Goal: Check status: Check status

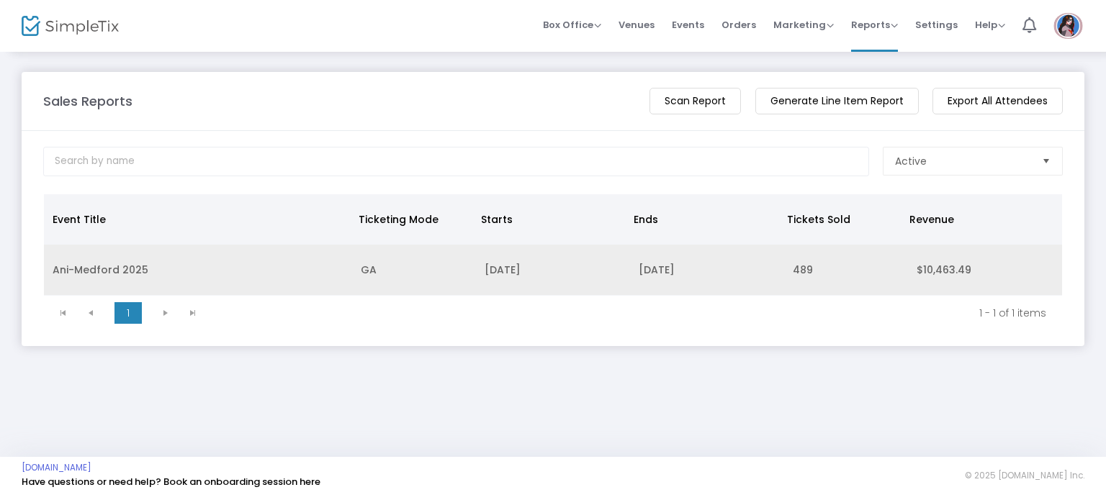
click at [72, 261] on td "Ani-Medford 2025" at bounding box center [198, 270] width 308 height 51
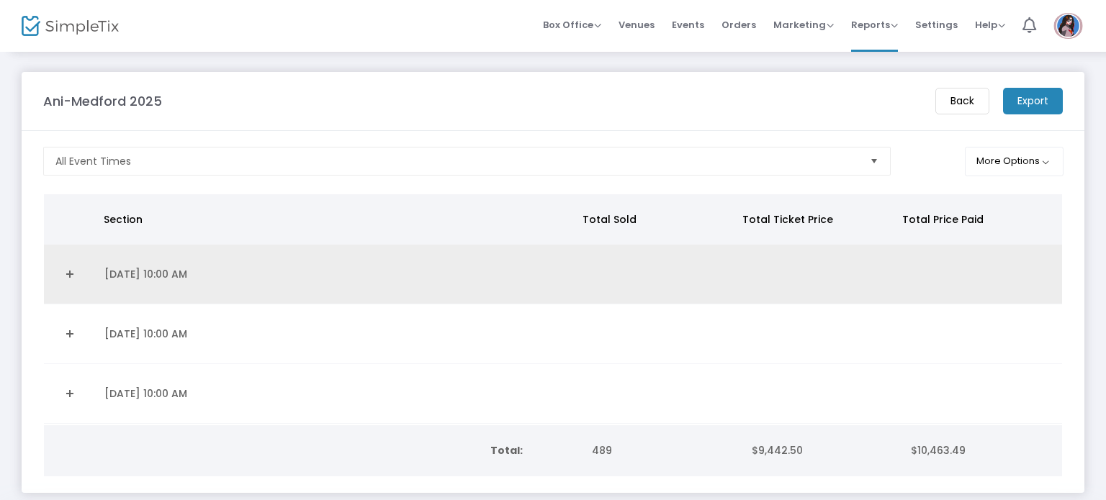
click at [78, 276] on link "Expand Details" at bounding box center [70, 274] width 35 height 23
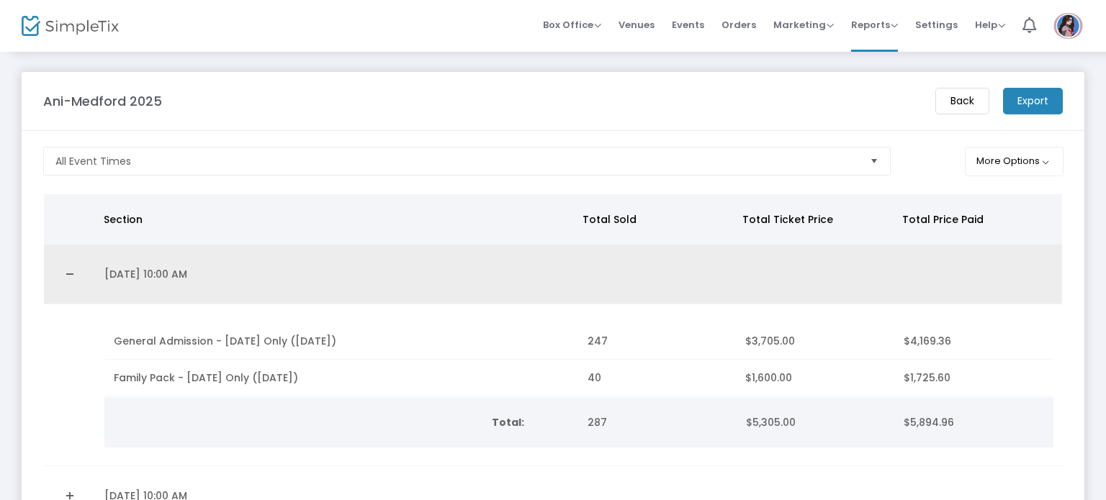
click at [63, 265] on link "Collapse Details" at bounding box center [70, 274] width 35 height 23
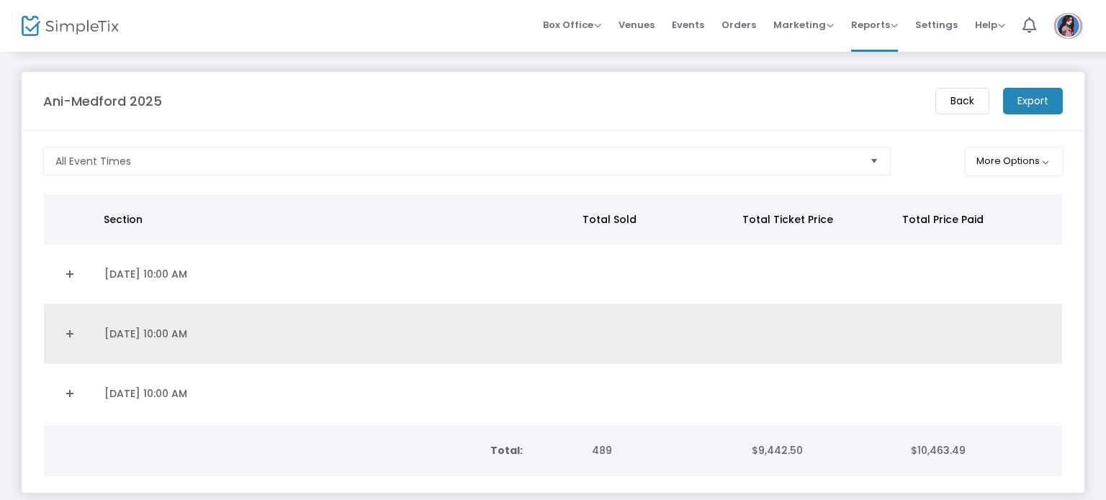
click at [63, 336] on link "Expand Details" at bounding box center [70, 333] width 35 height 23
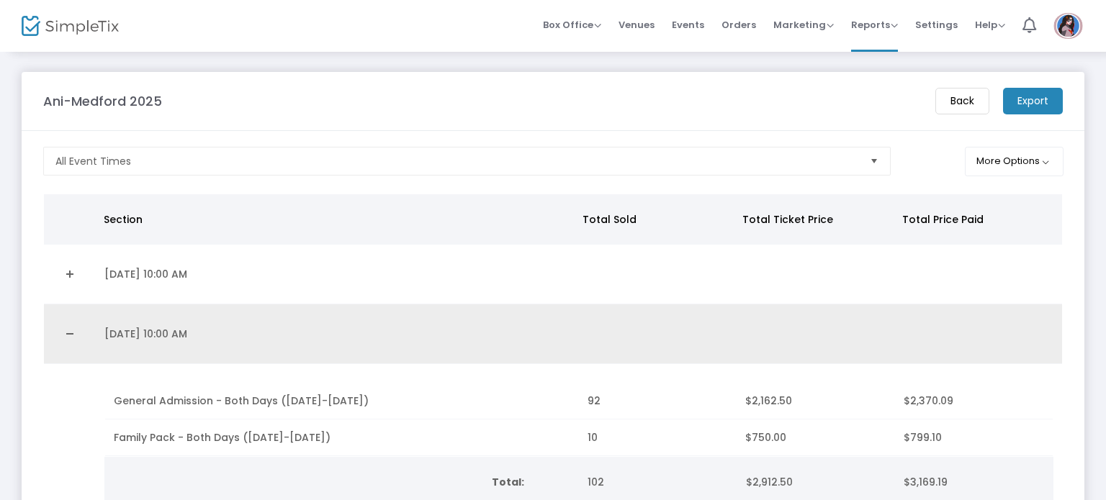
click at [63, 336] on link "Collapse Details" at bounding box center [70, 333] width 35 height 23
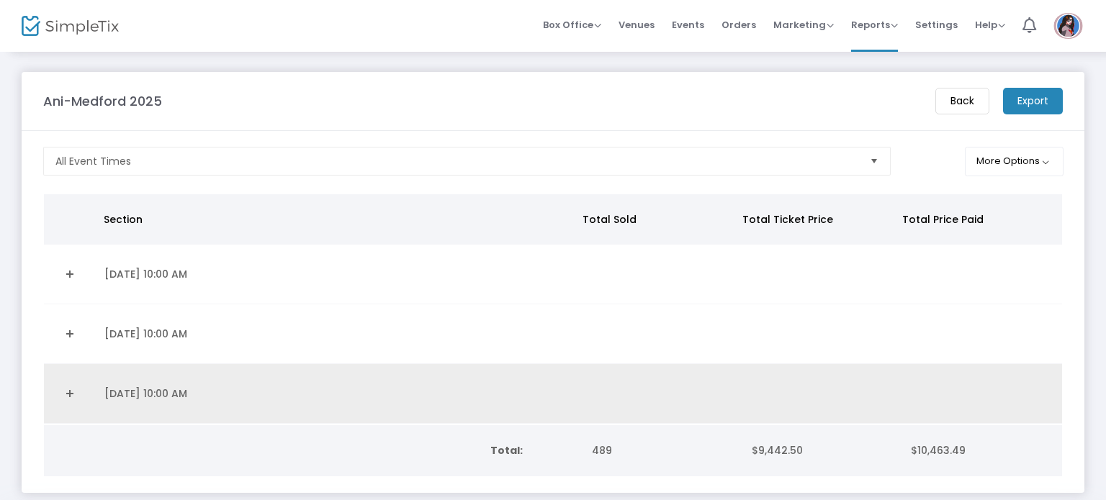
click at [63, 387] on link "Expand Details" at bounding box center [70, 393] width 35 height 23
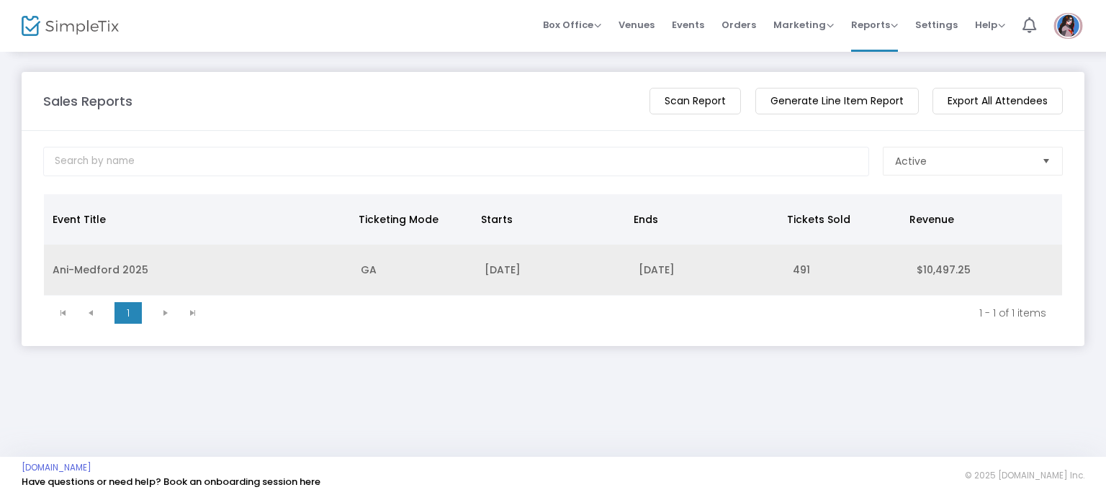
click at [65, 265] on td "Ani-Medford 2025" at bounding box center [198, 270] width 308 height 51
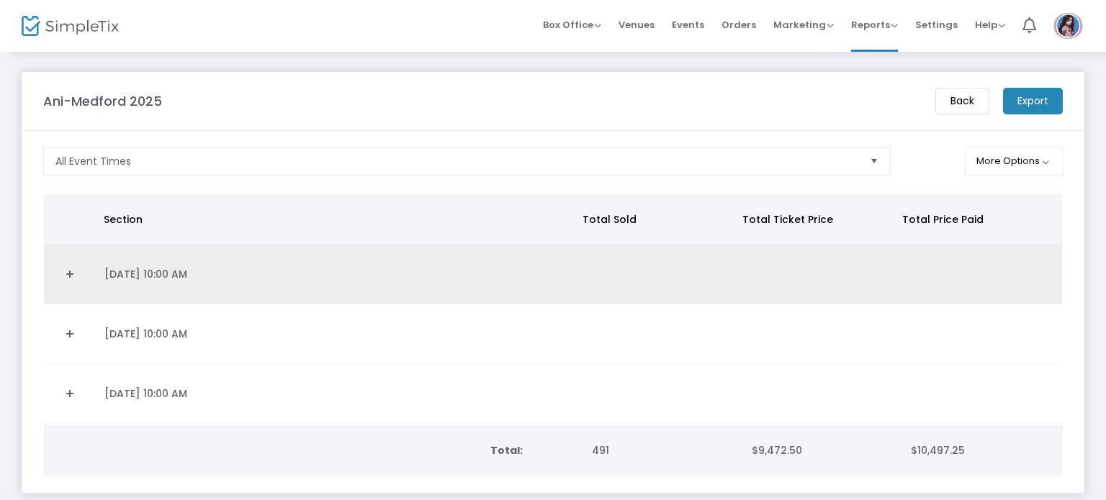
click at [66, 274] on link "Expand Details" at bounding box center [70, 274] width 35 height 23
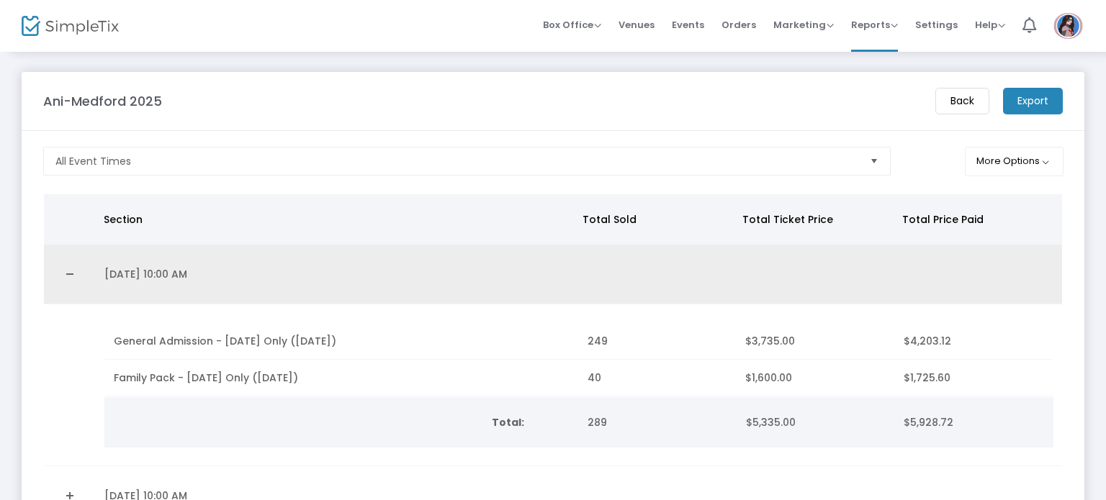
click at [61, 264] on link "Collapse Details" at bounding box center [70, 274] width 35 height 23
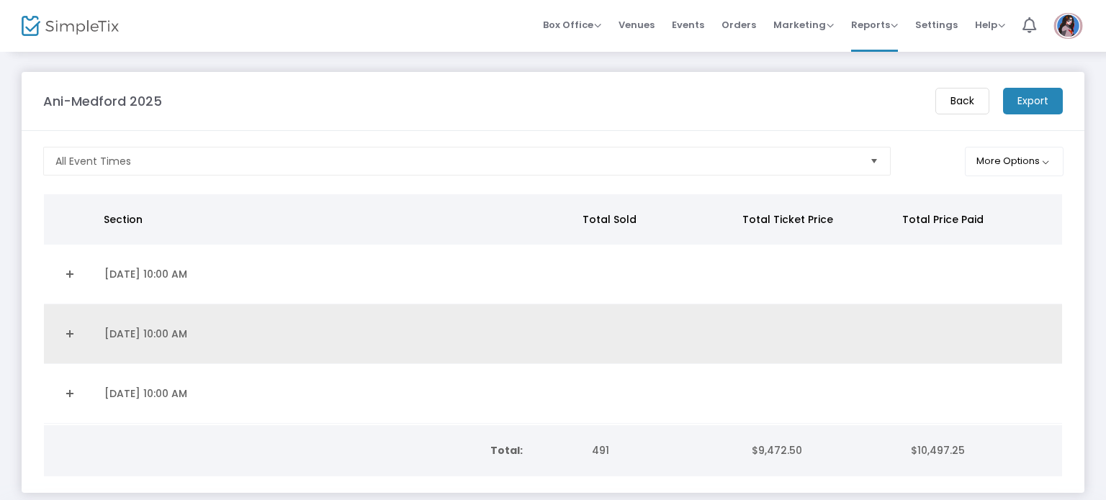
click at [73, 333] on link "Expand Details" at bounding box center [70, 333] width 35 height 23
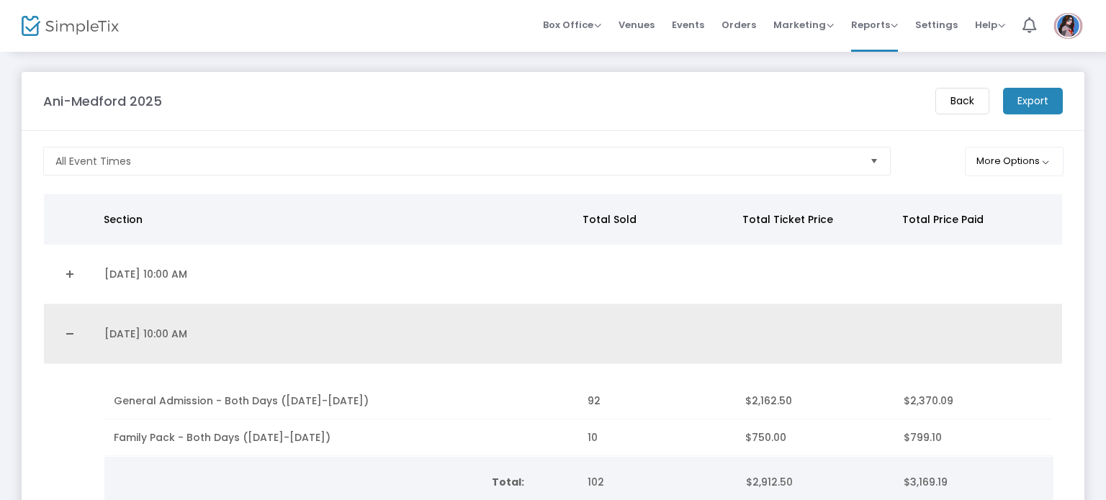
click at [69, 336] on link "Collapse Details" at bounding box center [70, 333] width 35 height 23
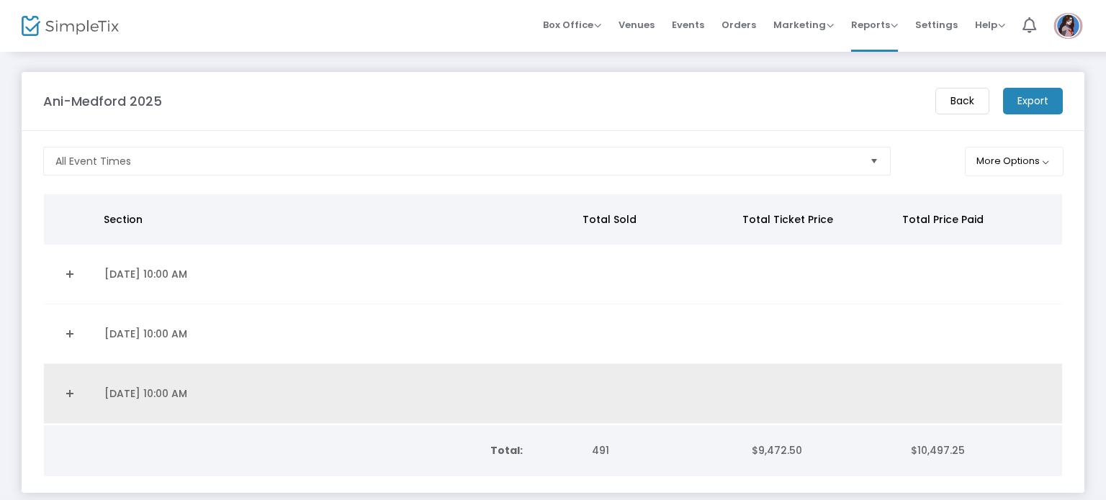
click at [50, 401] on td "Data table" at bounding box center [70, 394] width 52 height 60
click at [63, 391] on link "Expand Details" at bounding box center [70, 393] width 35 height 23
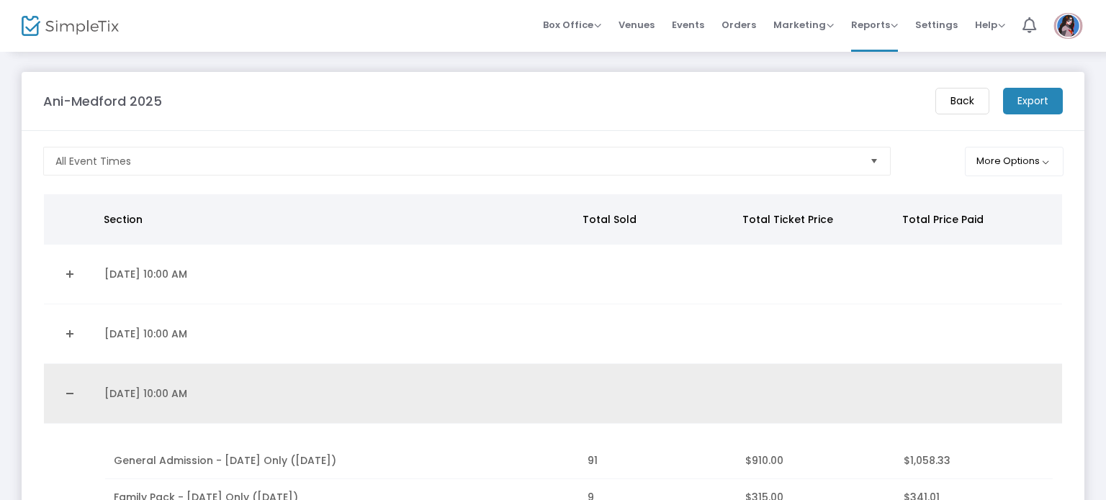
click at [63, 391] on link "Collapse Details" at bounding box center [70, 393] width 35 height 23
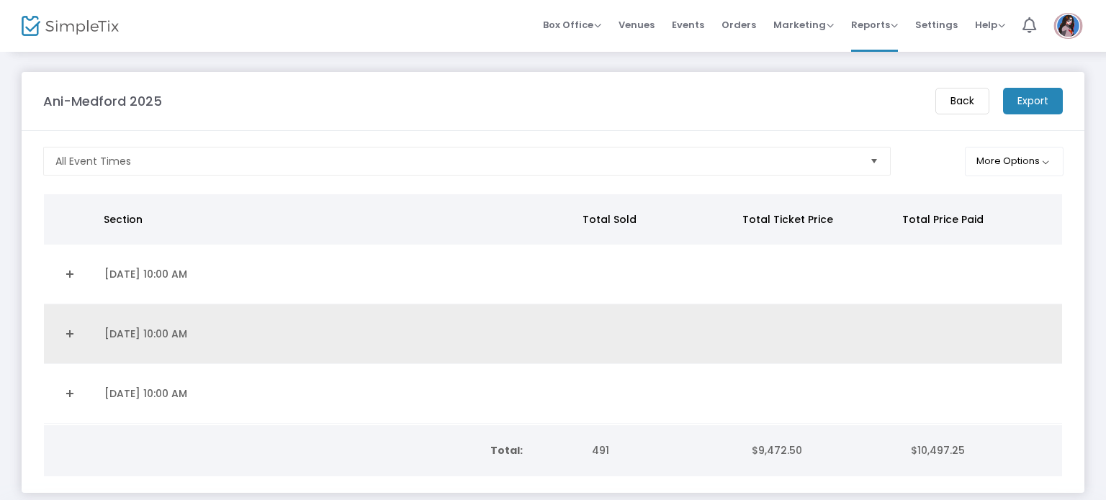
click at [75, 325] on link "Expand Details" at bounding box center [70, 333] width 35 height 23
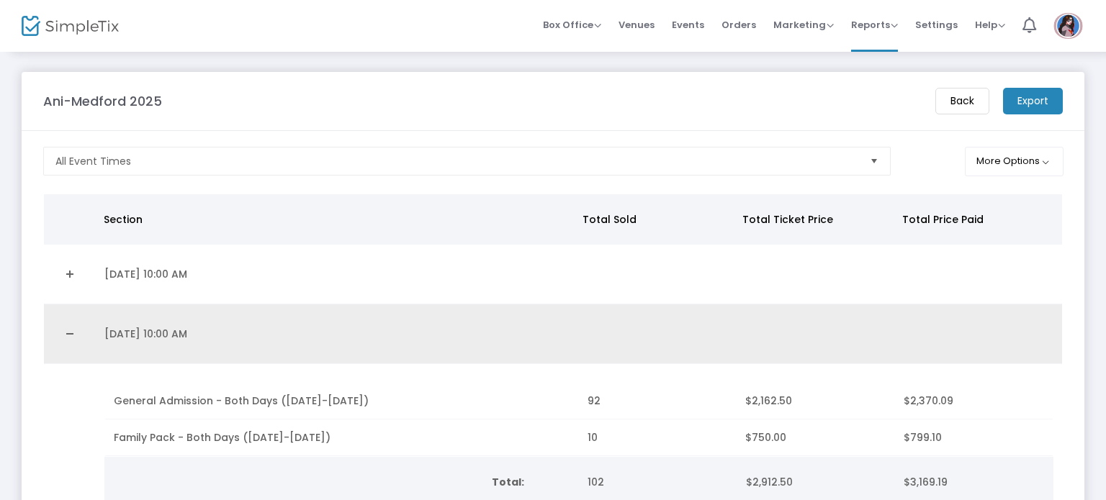
click at [75, 325] on link "Collapse Details" at bounding box center [70, 333] width 35 height 23
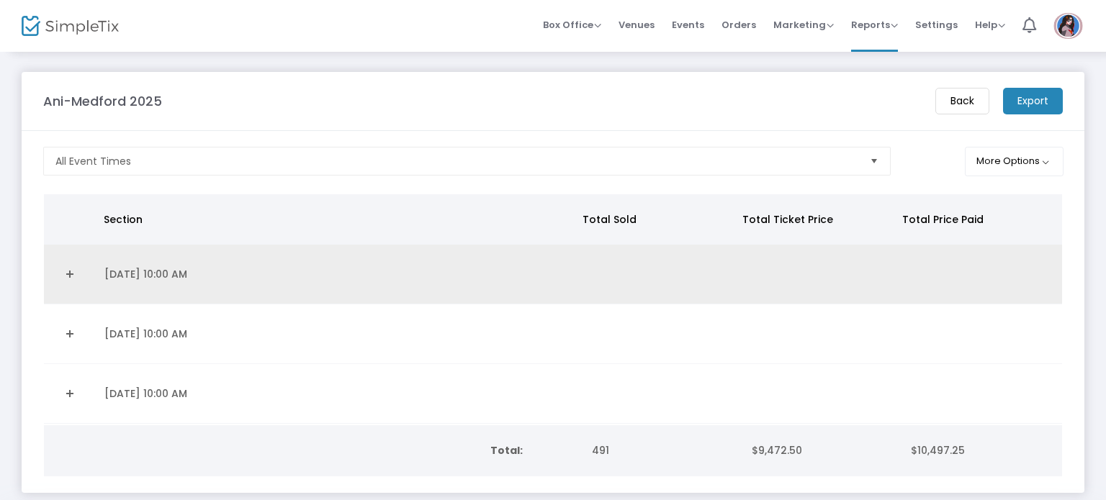
click at [66, 281] on link "Expand Details" at bounding box center [70, 274] width 35 height 23
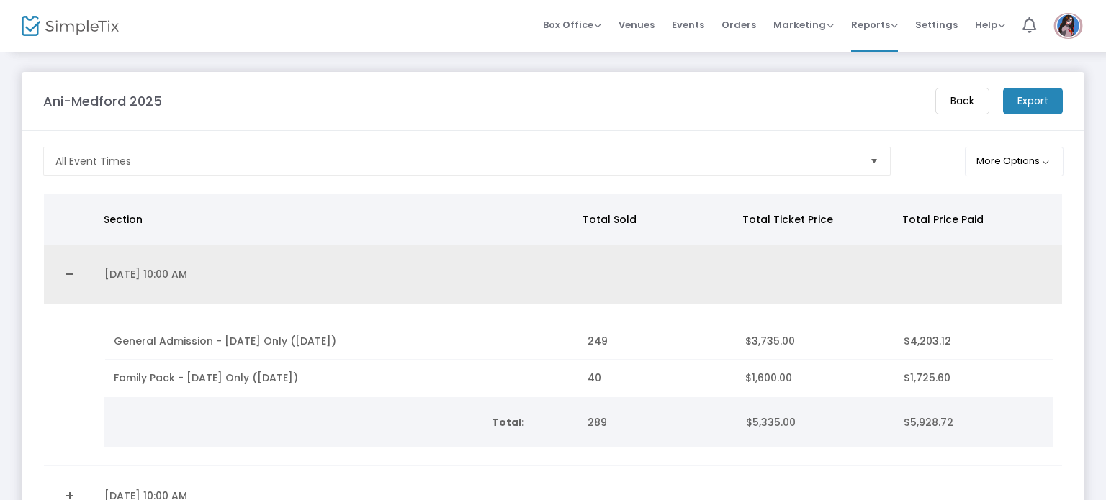
click at [66, 281] on link "Collapse Details" at bounding box center [70, 274] width 35 height 23
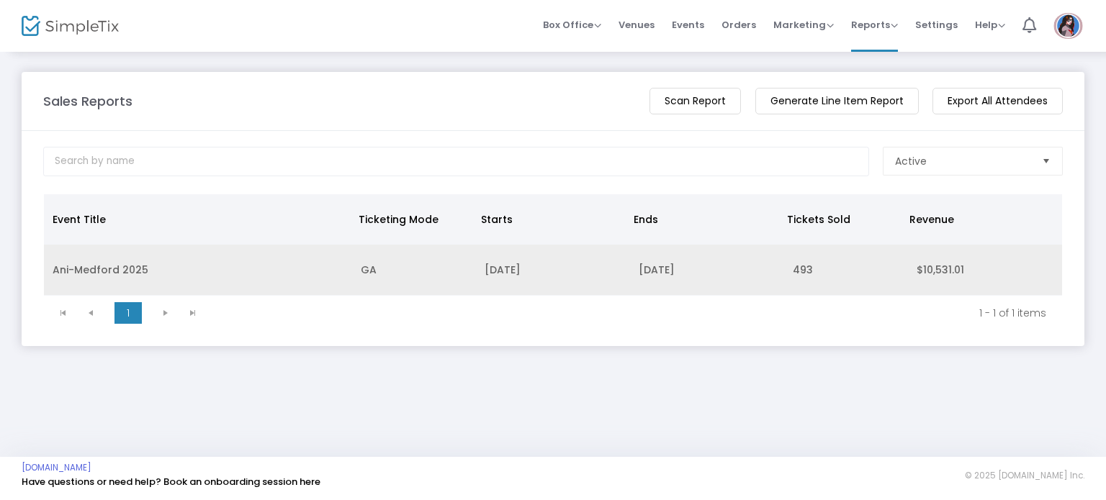
click at [63, 279] on td "Ani-Medford 2025" at bounding box center [198, 270] width 308 height 51
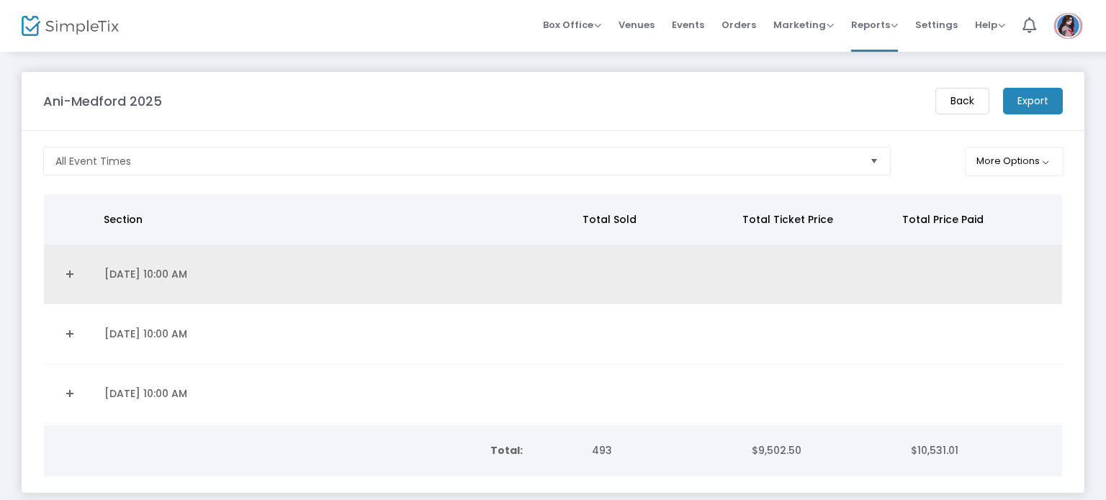
click at [73, 268] on link "Expand Details" at bounding box center [70, 274] width 35 height 23
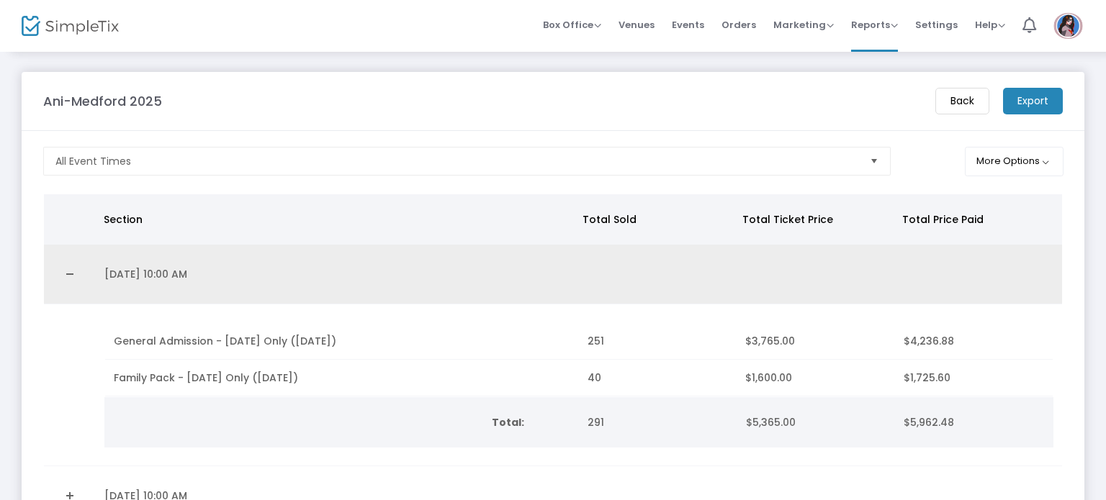
click at [73, 268] on link "Collapse Details" at bounding box center [70, 274] width 35 height 23
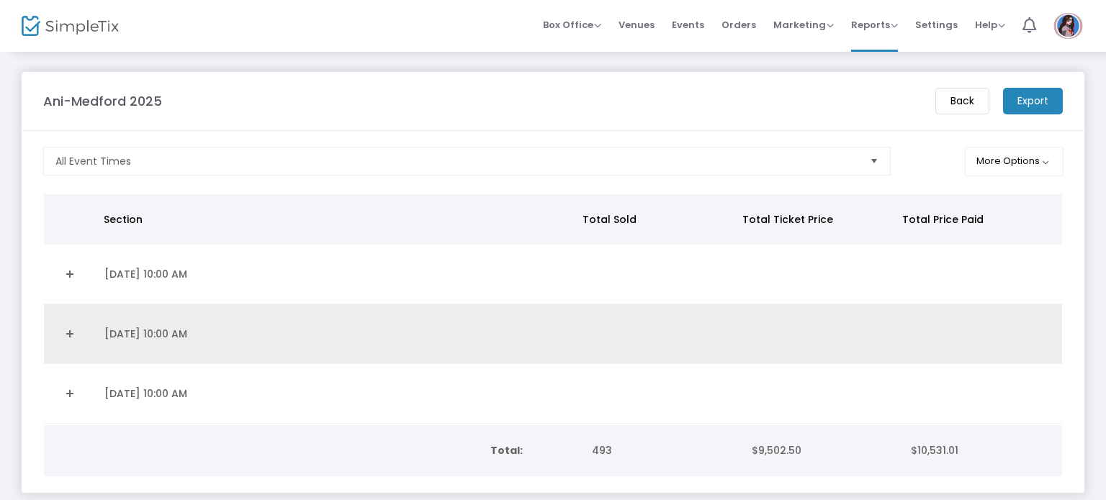
click at [64, 335] on link "Expand Details" at bounding box center [70, 333] width 35 height 23
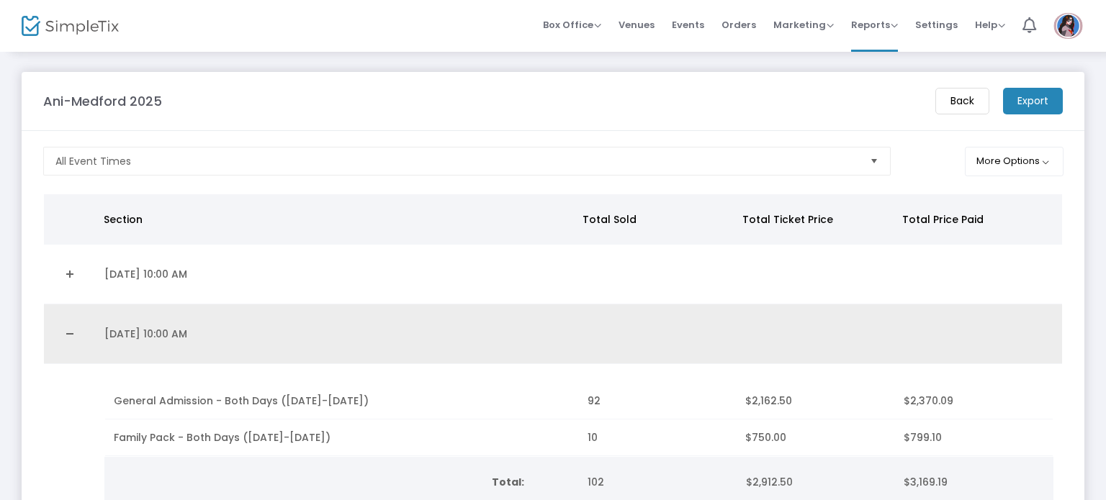
click at [64, 335] on link "Collapse Details" at bounding box center [70, 333] width 35 height 23
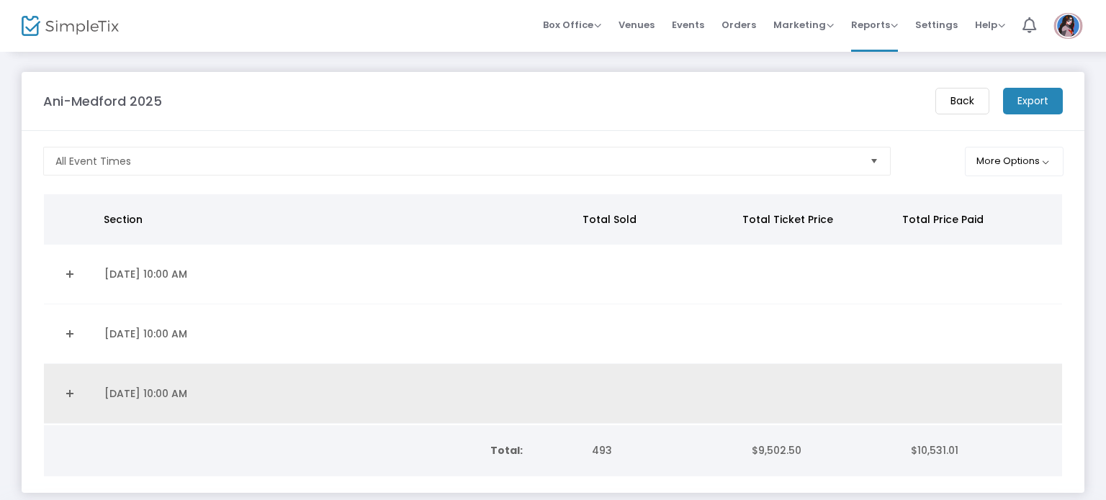
click at [62, 388] on link "Expand Details" at bounding box center [70, 393] width 35 height 23
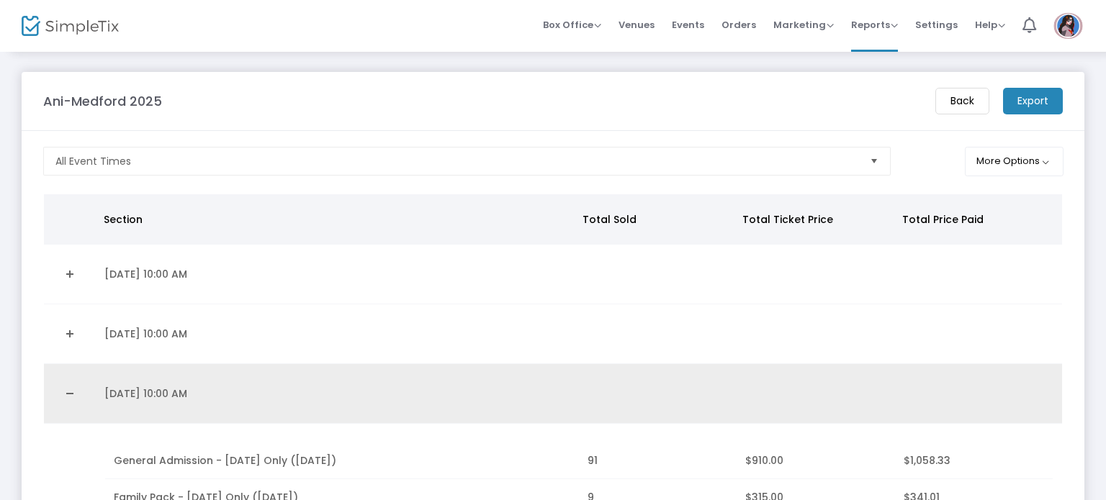
click at [62, 388] on link "Collapse Details" at bounding box center [70, 393] width 35 height 23
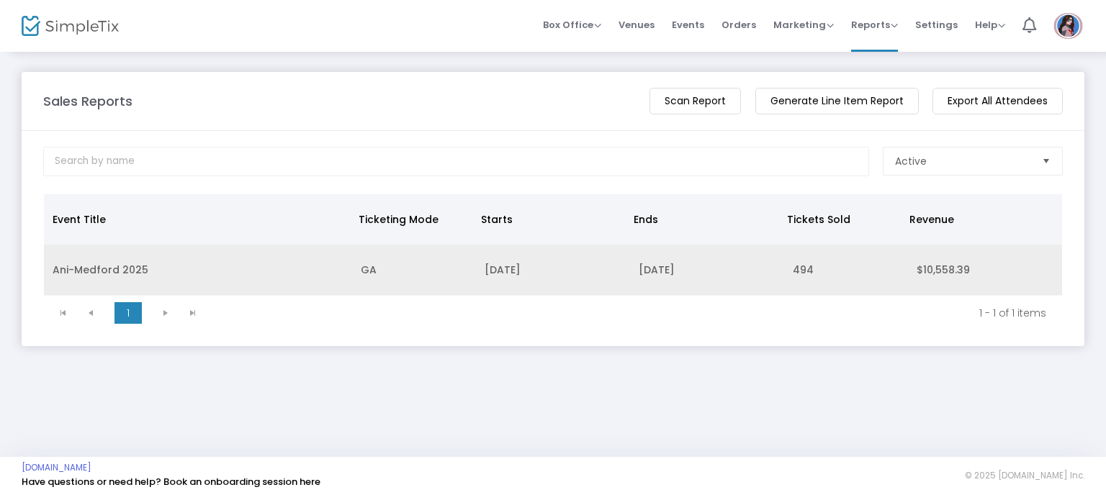
click at [73, 270] on td "Ani-Medford 2025" at bounding box center [198, 270] width 308 height 51
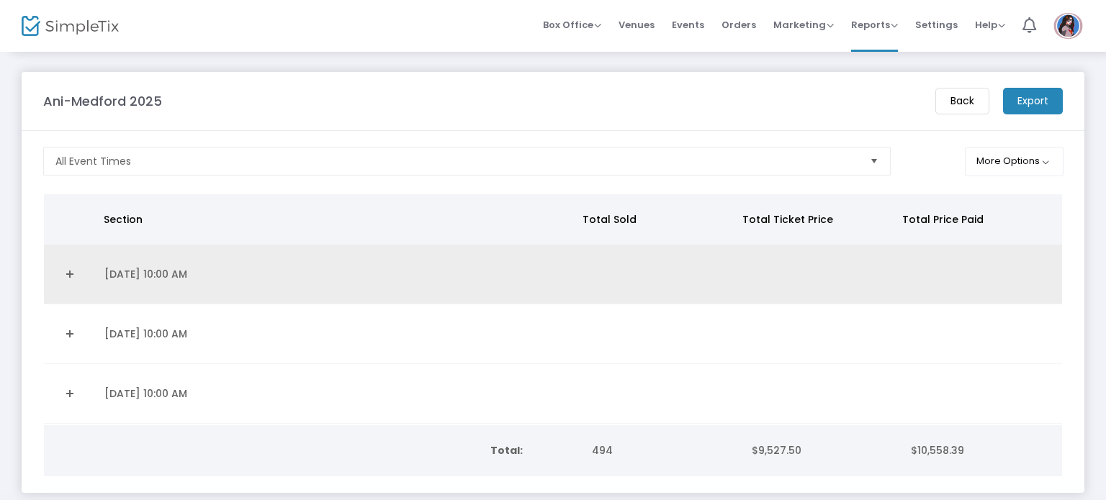
click at [58, 276] on link "Expand Details" at bounding box center [70, 274] width 35 height 23
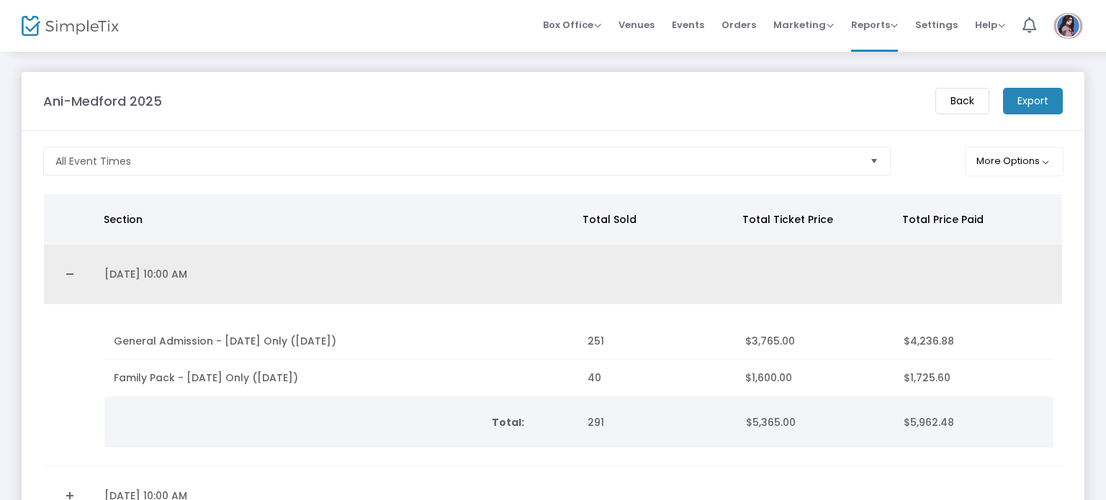
click at [58, 276] on link "Collapse Details" at bounding box center [70, 274] width 35 height 23
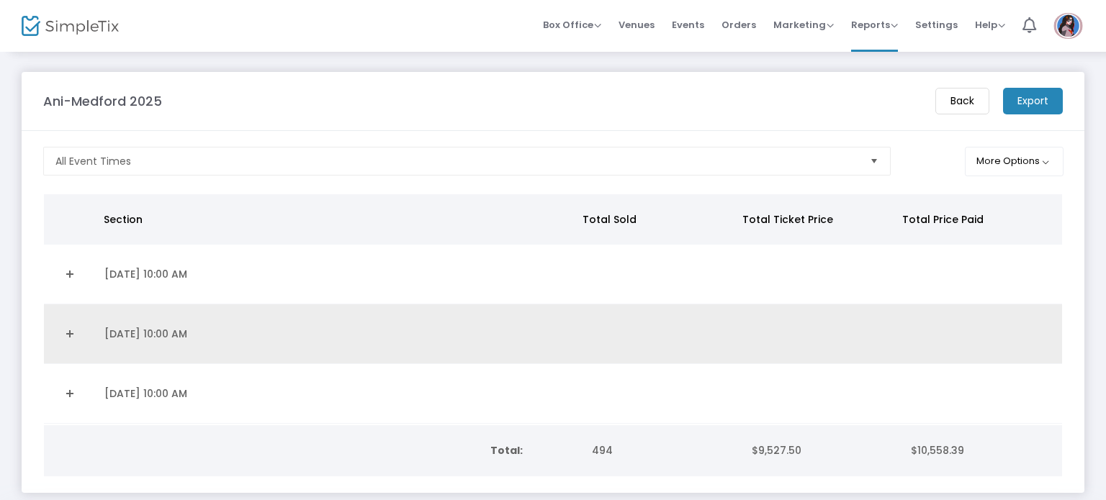
click at [79, 323] on link "Expand Details" at bounding box center [70, 333] width 35 height 23
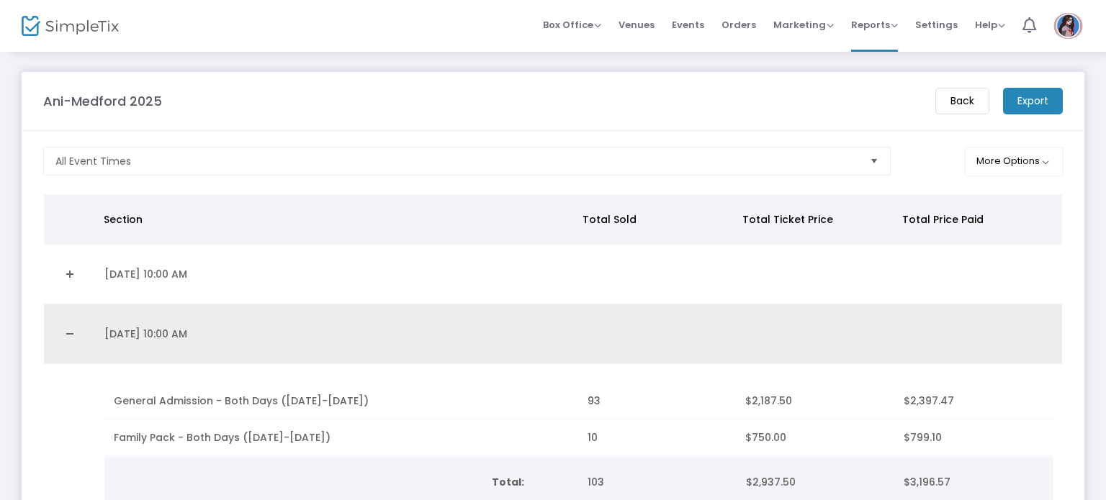
click at [71, 333] on link "Collapse Details" at bounding box center [70, 333] width 35 height 23
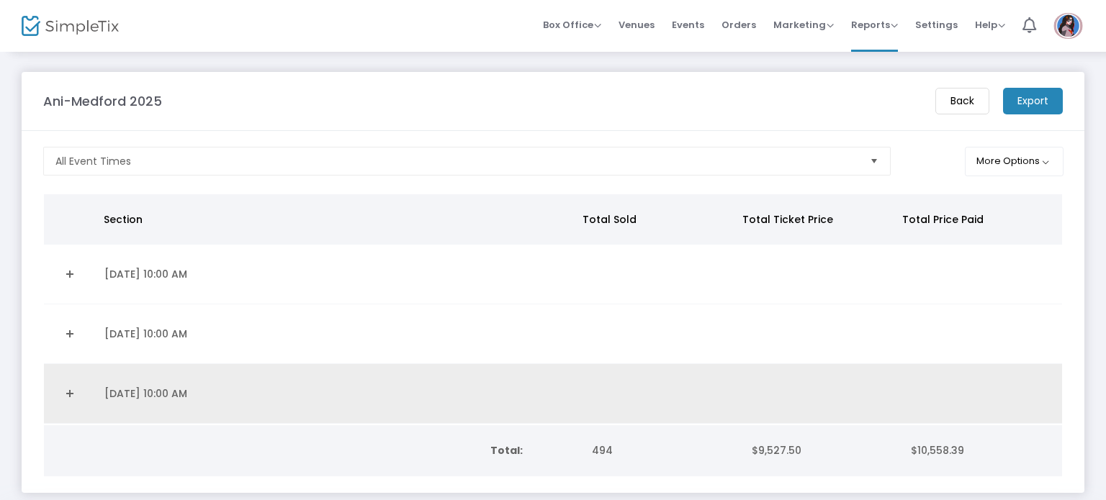
click at [60, 399] on link "Expand Details" at bounding box center [70, 393] width 35 height 23
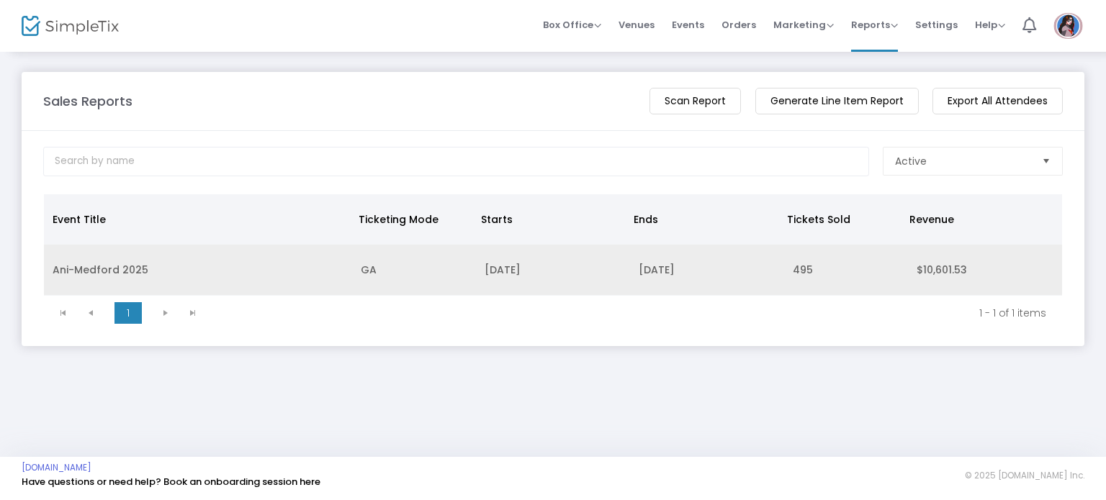
click at [104, 256] on td "Ani-Medford 2025" at bounding box center [198, 270] width 308 height 51
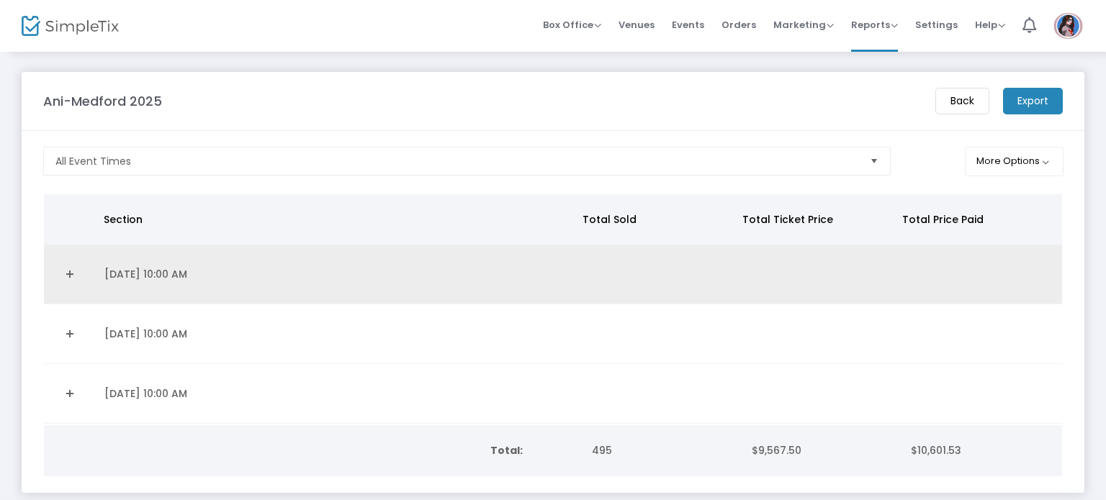
click at [76, 268] on link "Expand Details" at bounding box center [70, 274] width 35 height 23
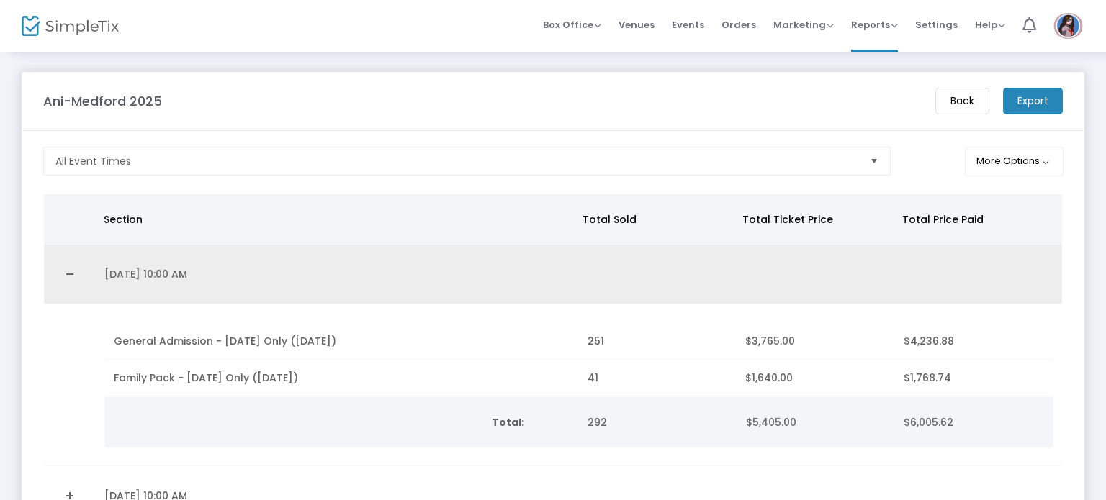
click at [76, 268] on link "Collapse Details" at bounding box center [70, 274] width 35 height 23
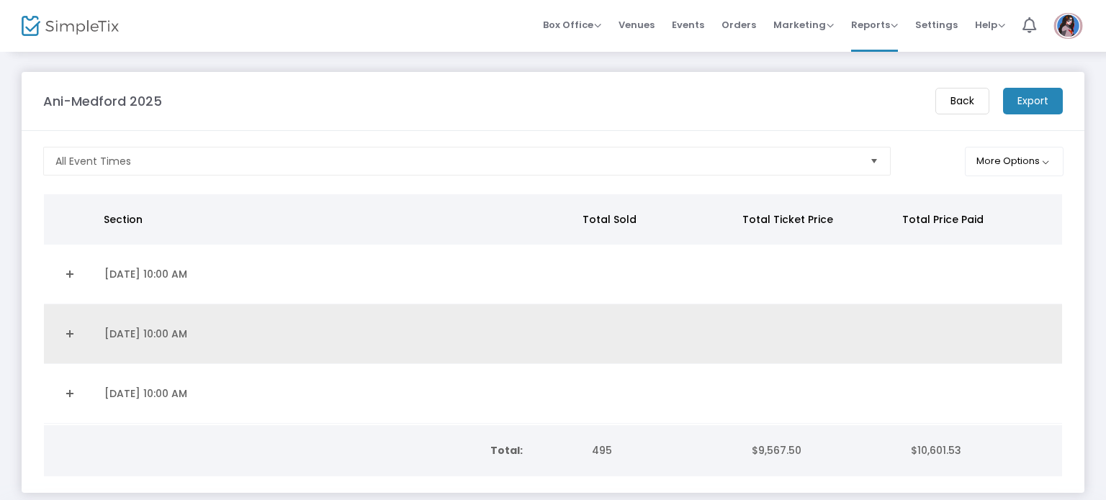
click at [76, 325] on link "Expand Details" at bounding box center [70, 333] width 35 height 23
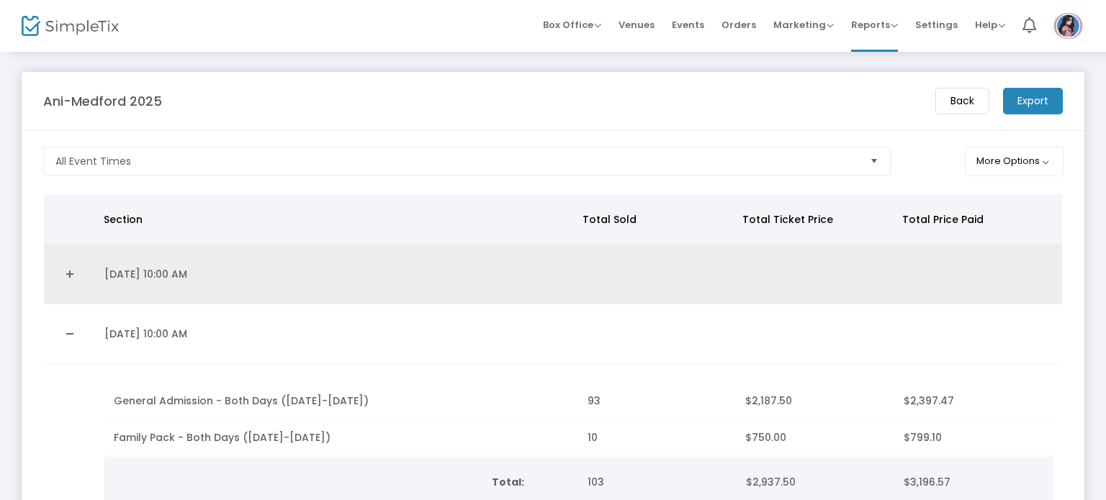
drag, startPoint x: 76, startPoint y: 325, endPoint x: 86, endPoint y: 256, distance: 69.8
click at [76, 325] on link "Collapse Details" at bounding box center [70, 333] width 35 height 23
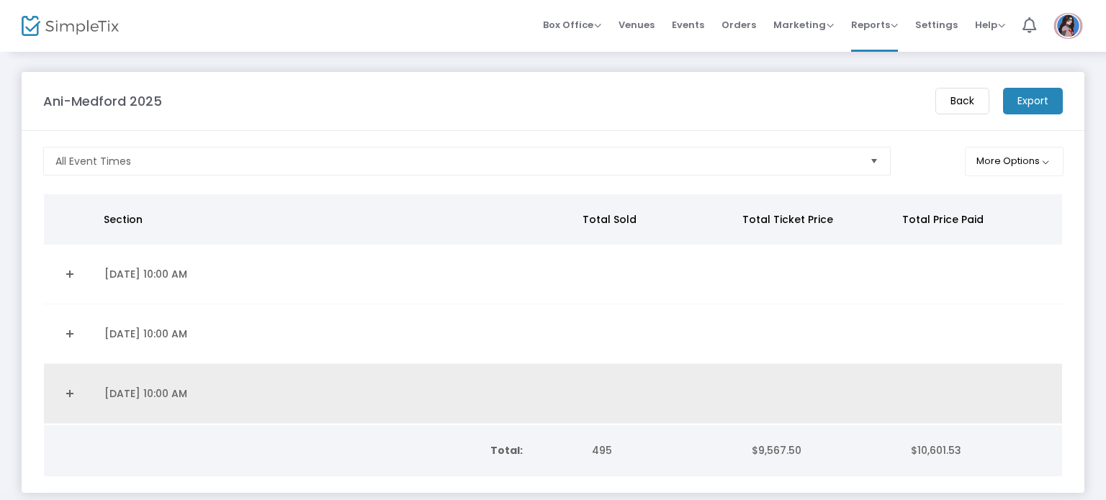
click at [74, 390] on link "Expand Details" at bounding box center [70, 393] width 35 height 23
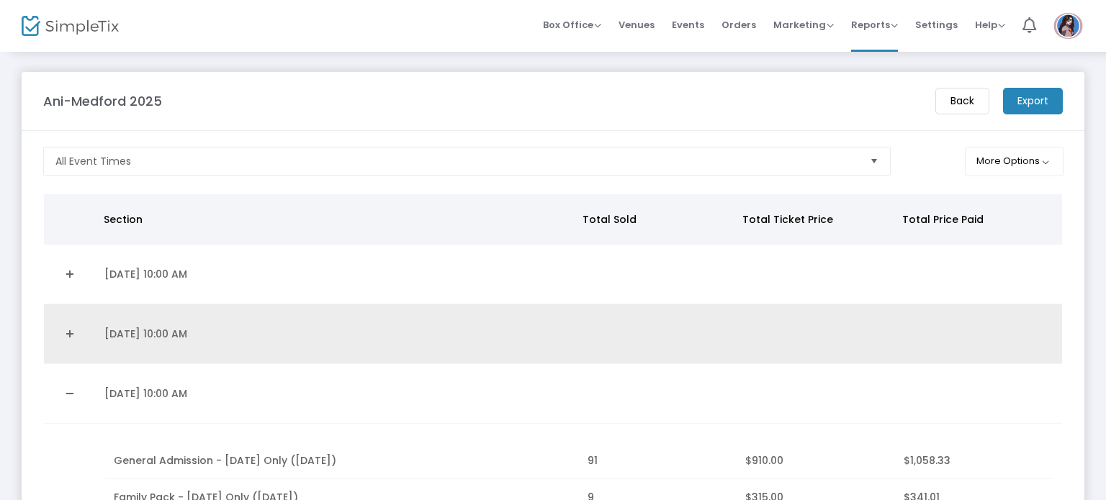
drag, startPoint x: 74, startPoint y: 390, endPoint x: 84, endPoint y: 347, distance: 44.3
click at [74, 390] on link "Collapse Details" at bounding box center [70, 393] width 35 height 23
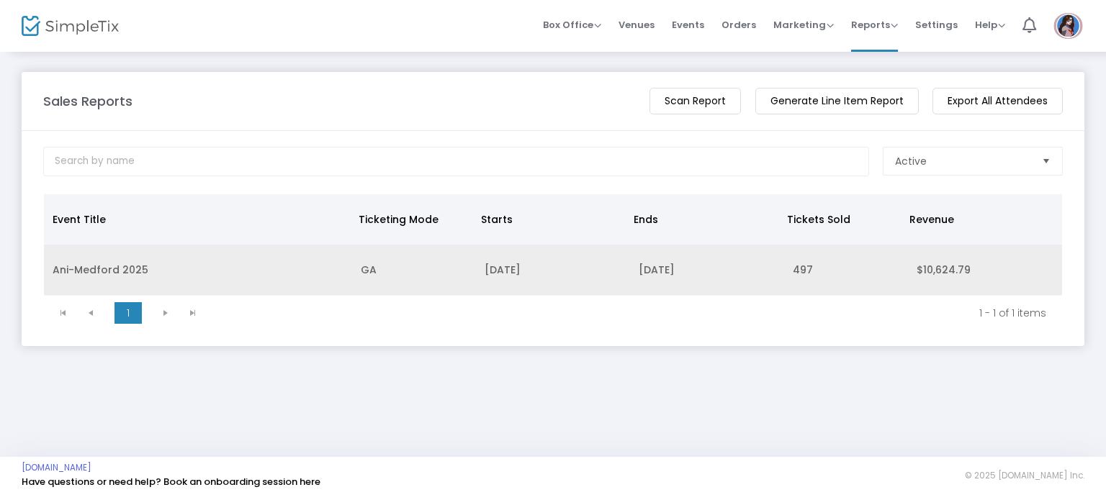
click at [132, 263] on td "Ani-Medford 2025" at bounding box center [198, 270] width 308 height 51
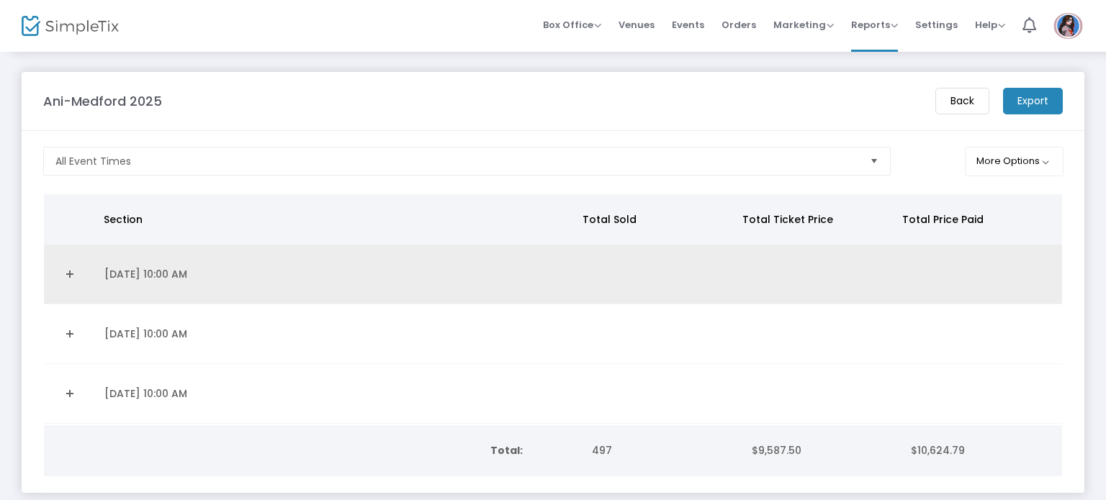
click at [72, 273] on link "Expand Details" at bounding box center [70, 274] width 35 height 23
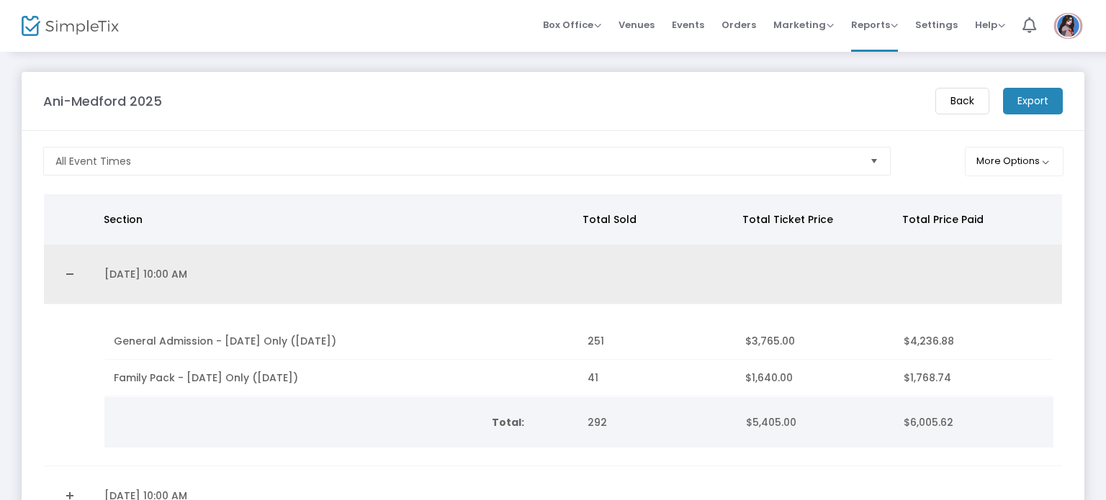
click at [72, 273] on link "Collapse Details" at bounding box center [70, 274] width 35 height 23
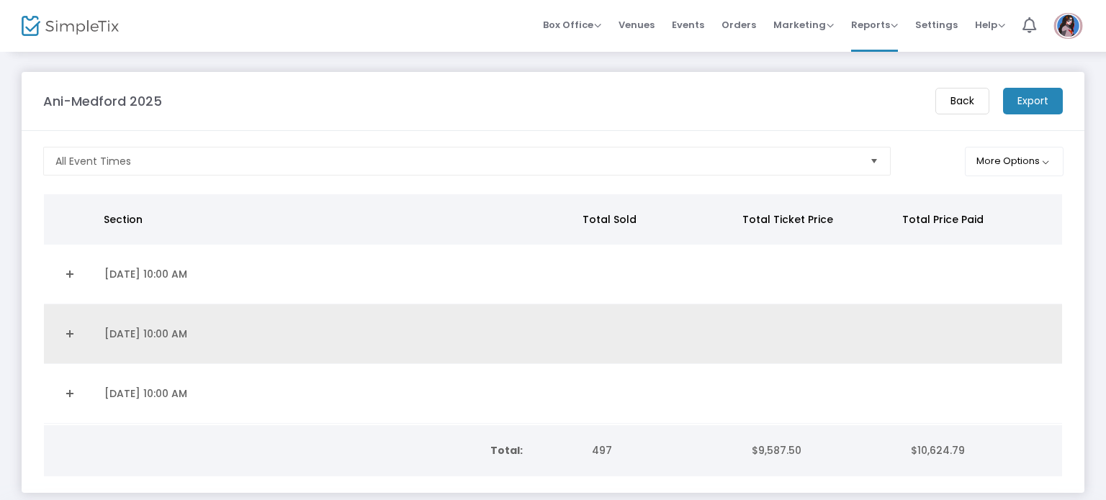
click at [66, 330] on link "Expand Details" at bounding box center [70, 333] width 35 height 23
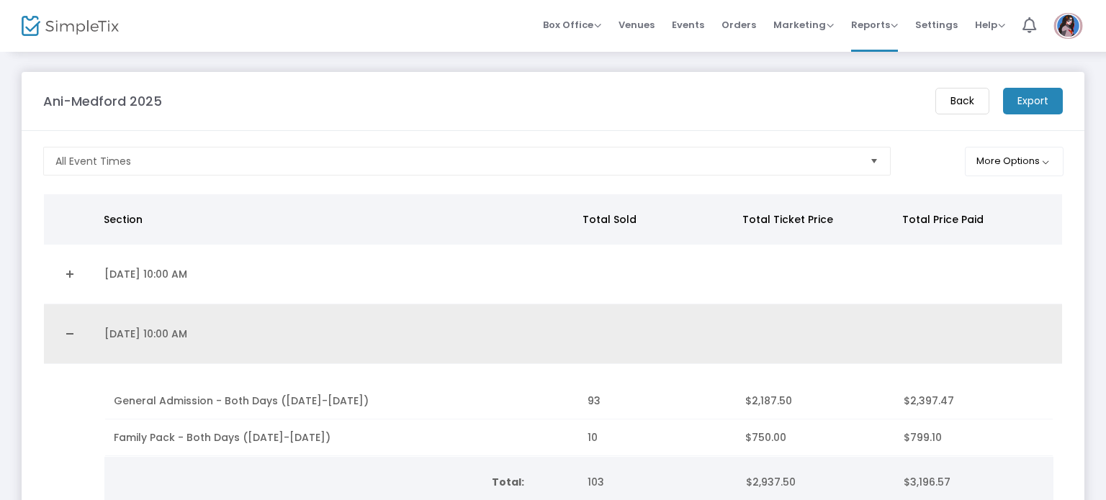
click at [59, 335] on link "Collapse Details" at bounding box center [70, 333] width 35 height 23
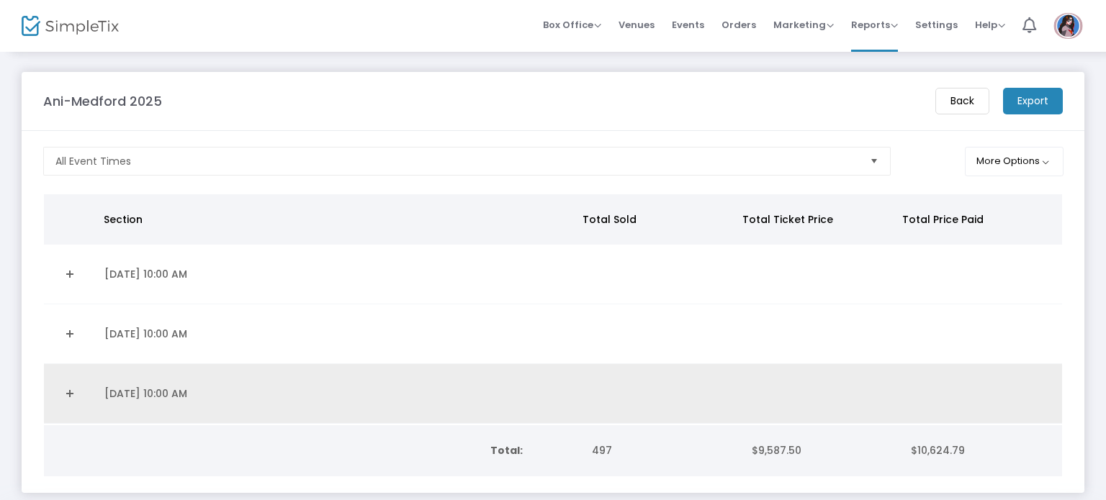
click at [76, 389] on link "Expand Details" at bounding box center [70, 393] width 35 height 23
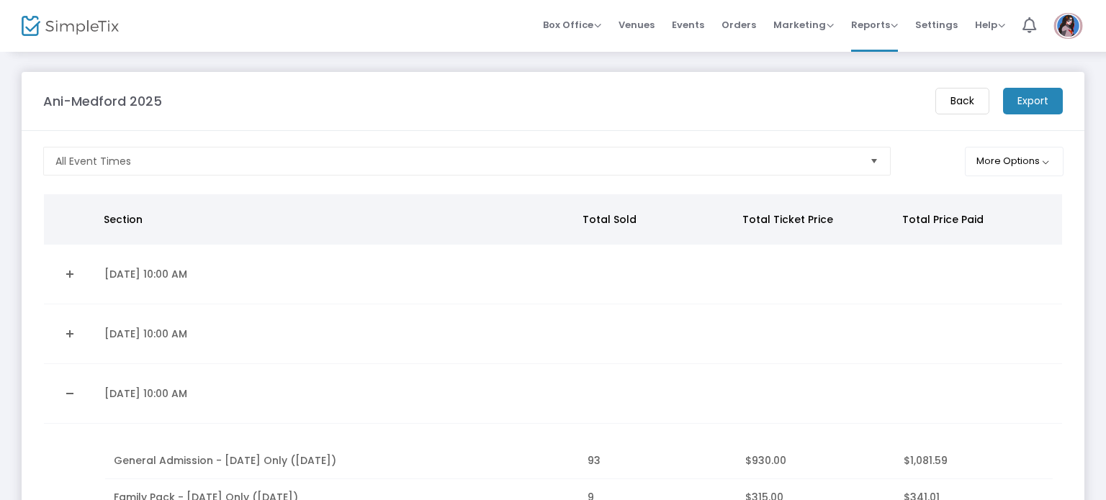
scroll to position [49, 0]
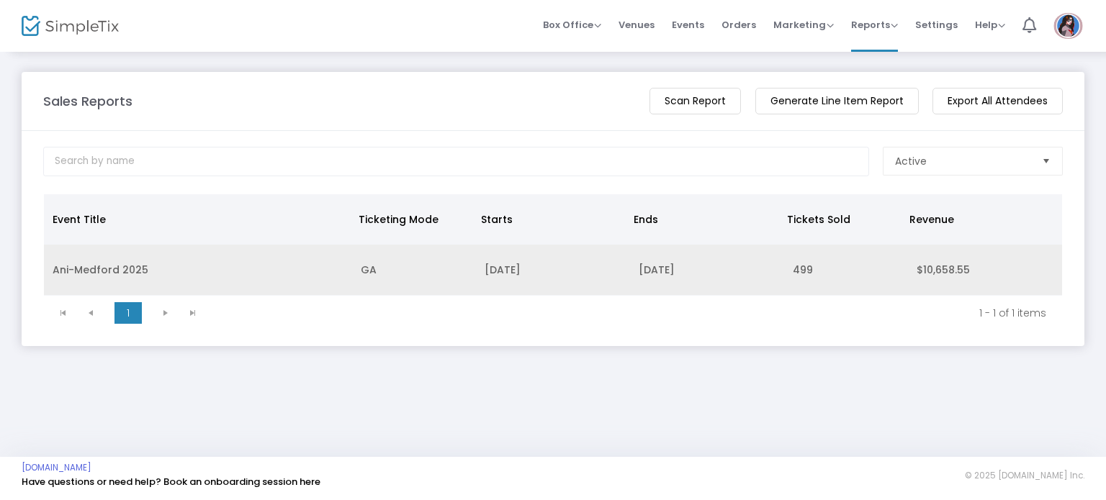
click at [55, 274] on td "Ani-Medford 2025" at bounding box center [198, 270] width 308 height 51
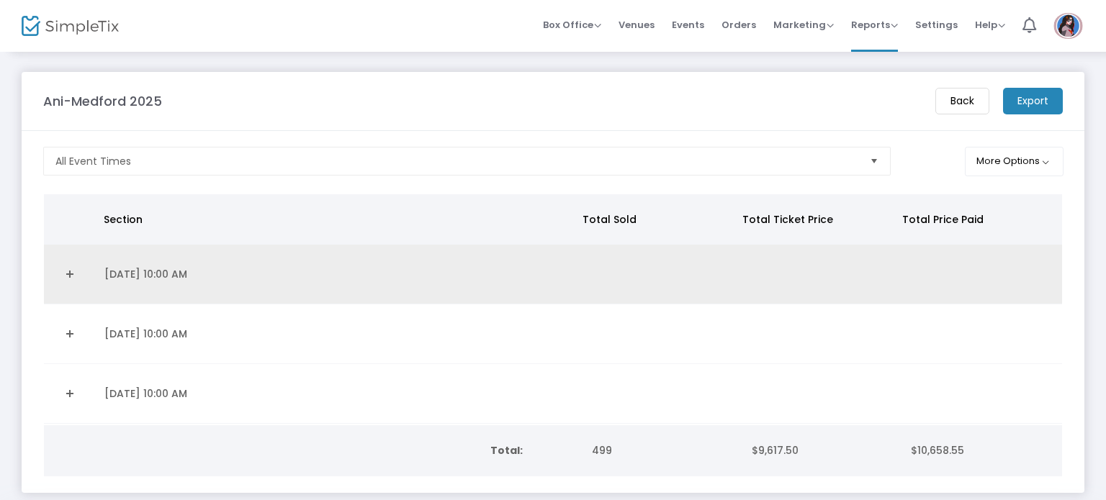
click at [70, 271] on link "Expand Details" at bounding box center [70, 274] width 35 height 23
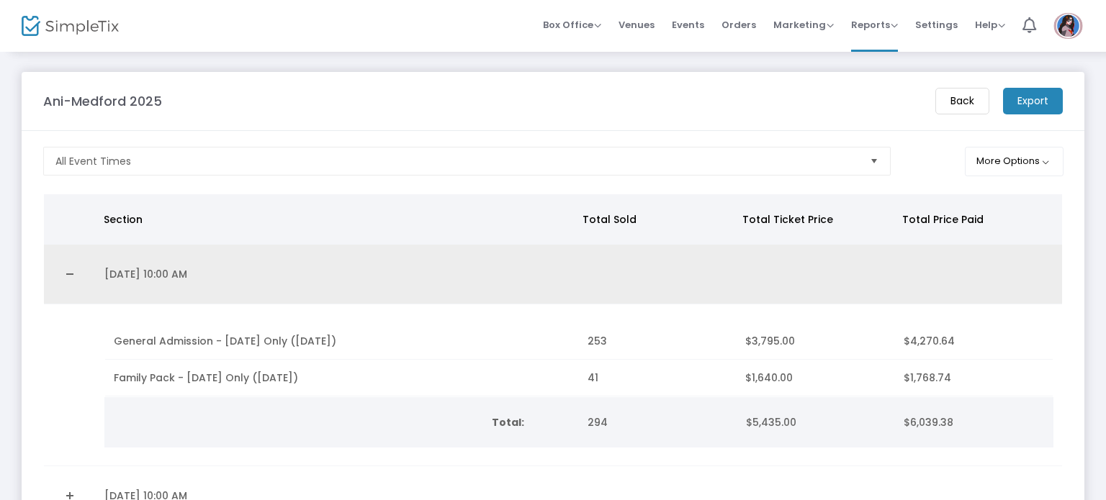
click at [68, 269] on link "Collapse Details" at bounding box center [70, 274] width 35 height 23
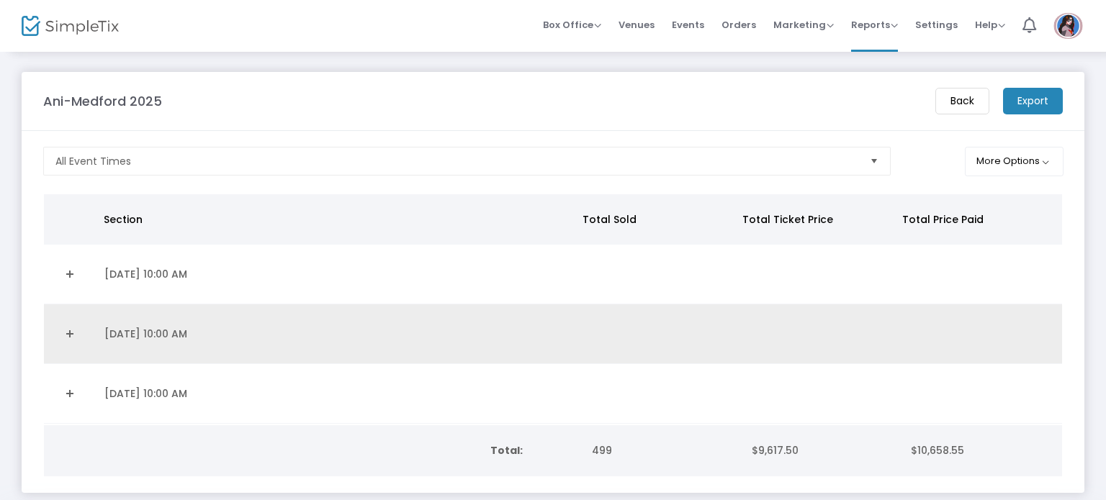
click at [69, 332] on link "Expand Details" at bounding box center [70, 333] width 35 height 23
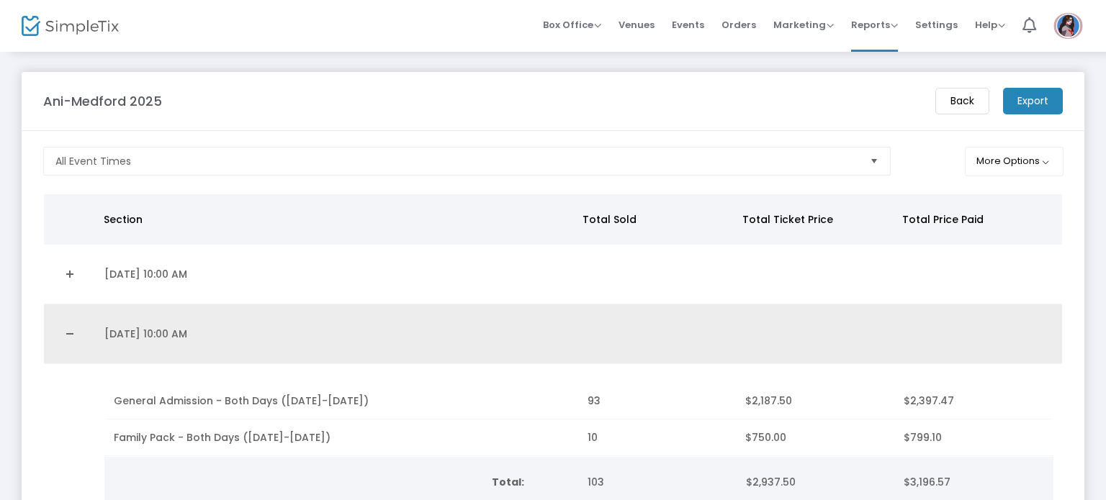
click at [63, 330] on link "Collapse Details" at bounding box center [70, 333] width 35 height 23
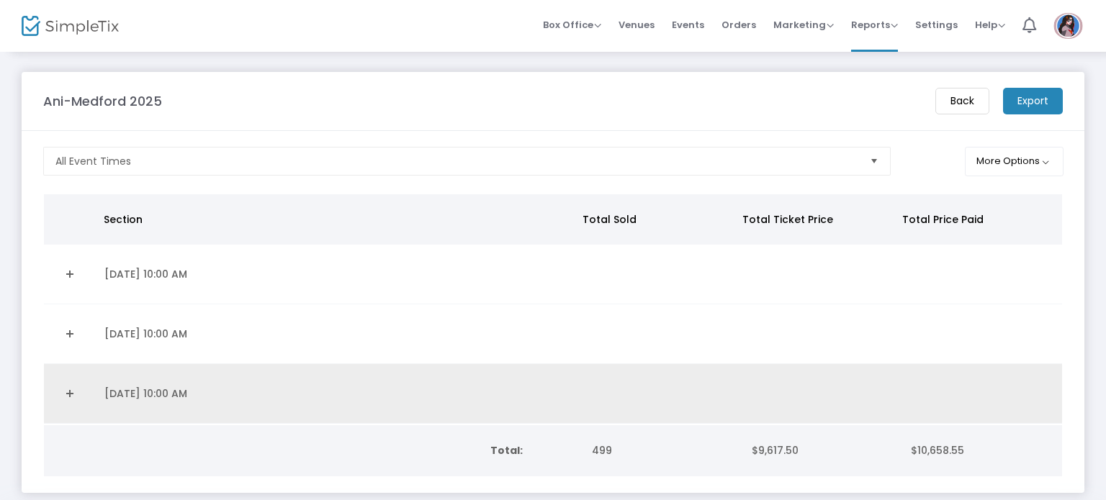
click at [69, 391] on link "Expand Details" at bounding box center [70, 393] width 35 height 23
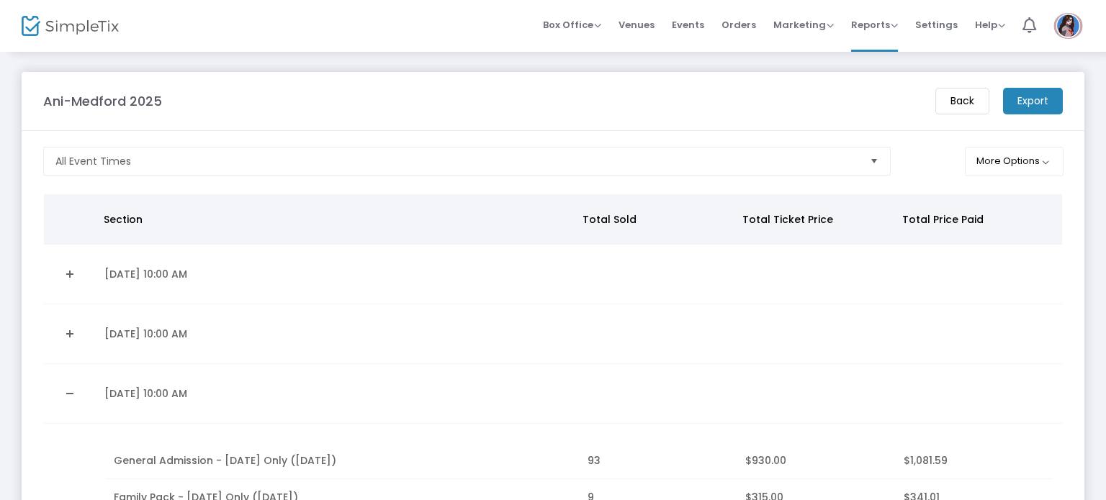
scroll to position [31, 0]
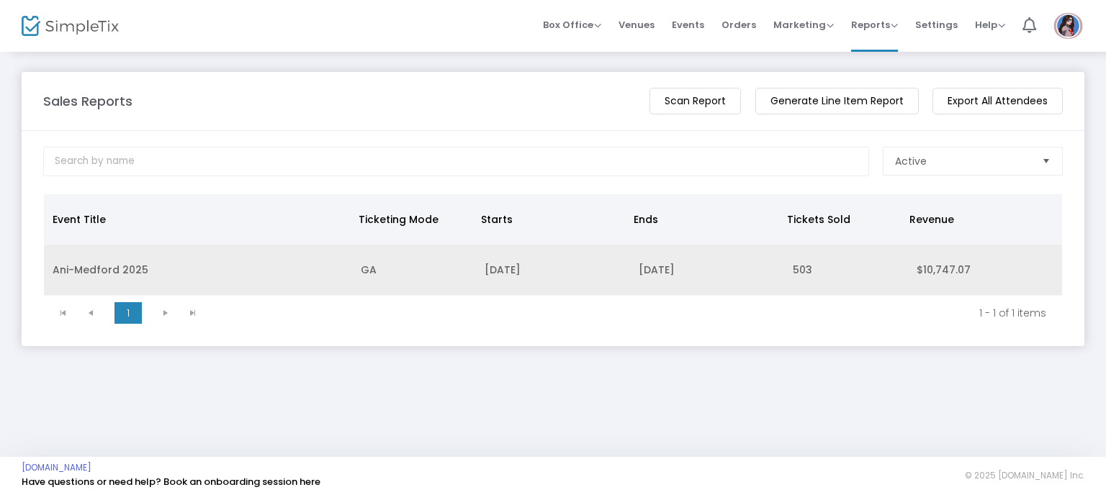
click at [112, 276] on td "Ani-Medford 2025" at bounding box center [198, 270] width 308 height 51
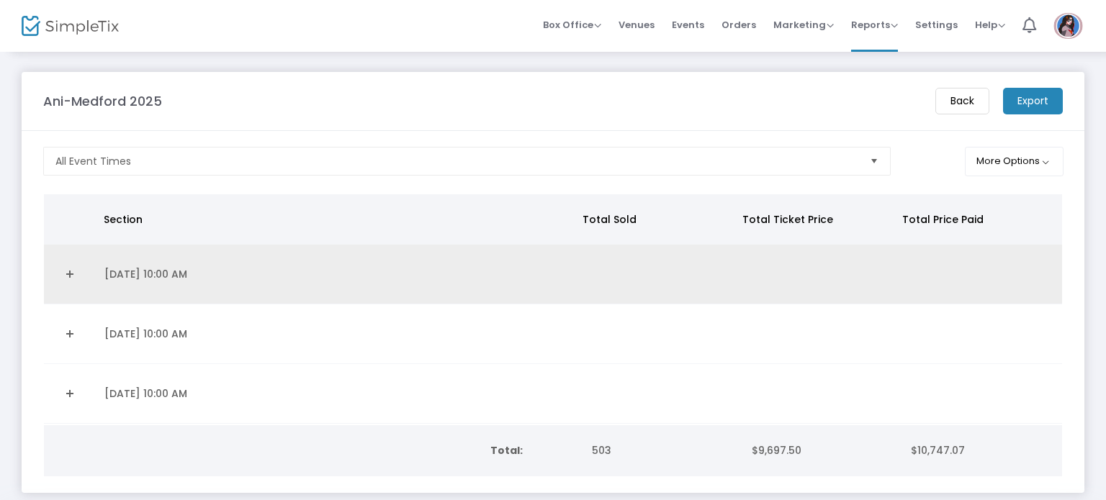
click at [70, 279] on link "Expand Details" at bounding box center [70, 274] width 35 height 23
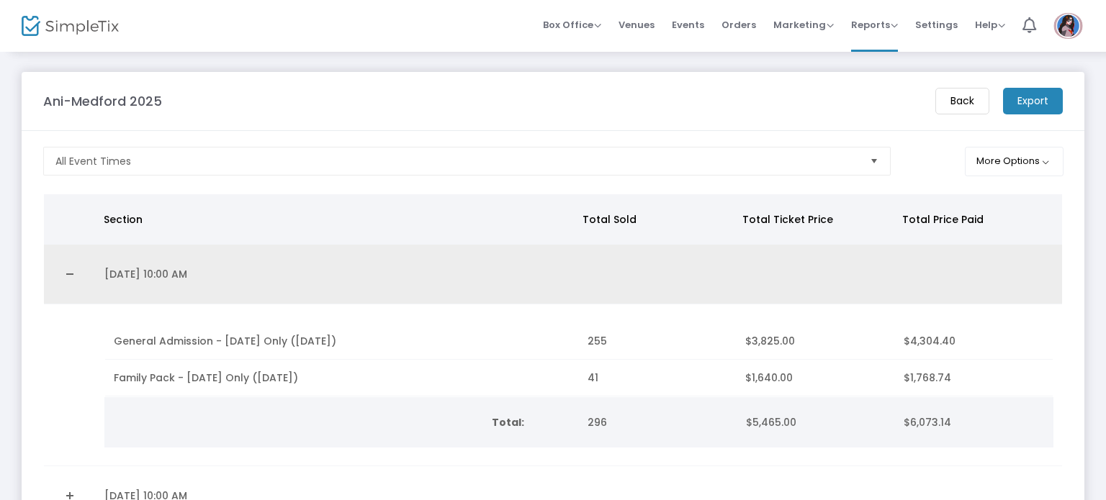
click at [69, 274] on link "Collapse Details" at bounding box center [70, 274] width 35 height 23
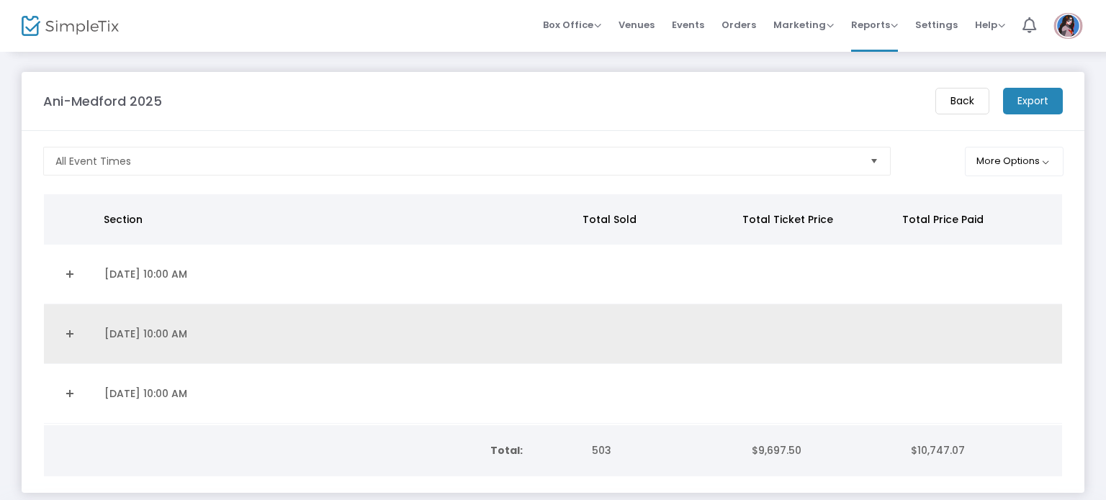
click at [63, 322] on link "Expand Details" at bounding box center [70, 333] width 35 height 23
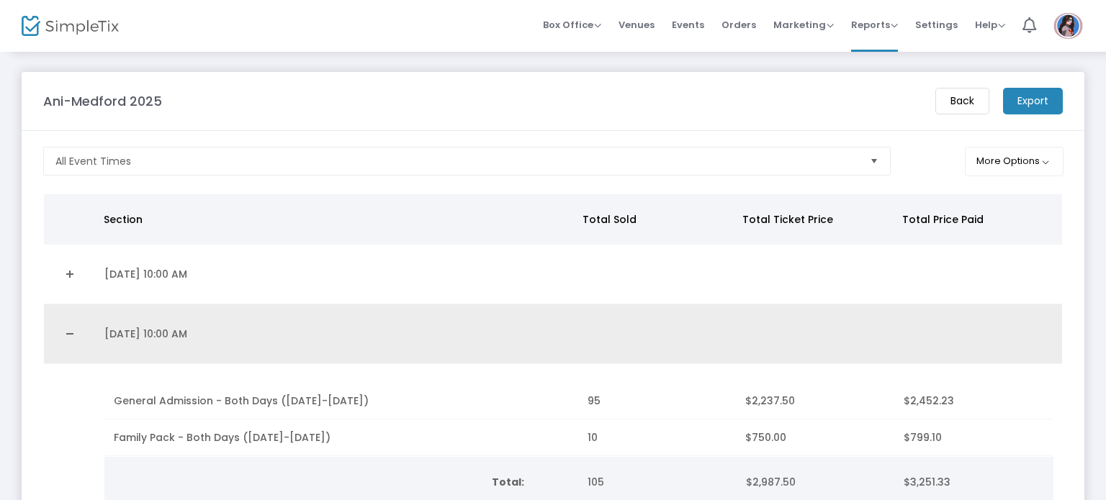
click at [68, 342] on link "Collapse Details" at bounding box center [70, 333] width 35 height 23
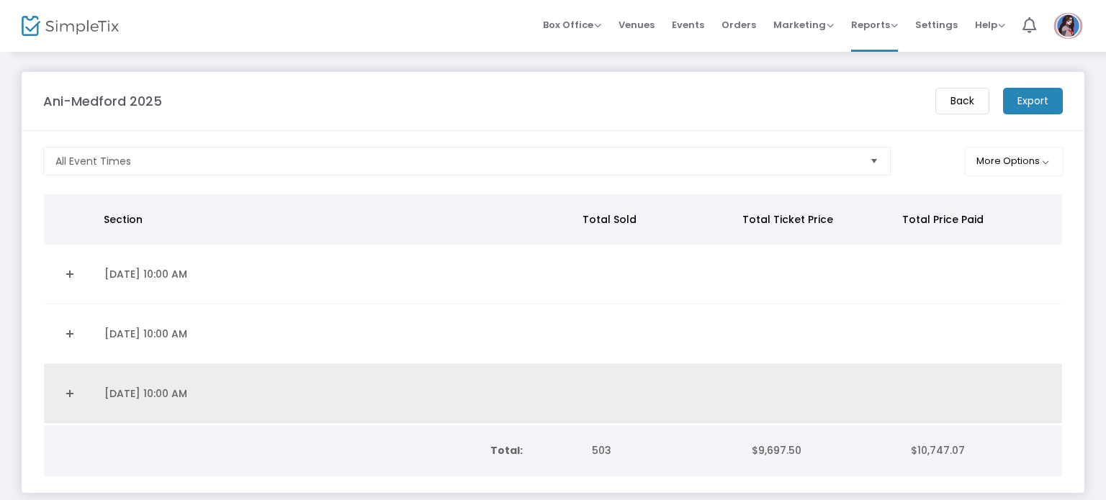
click at [67, 392] on link "Expand Details" at bounding box center [70, 393] width 35 height 23
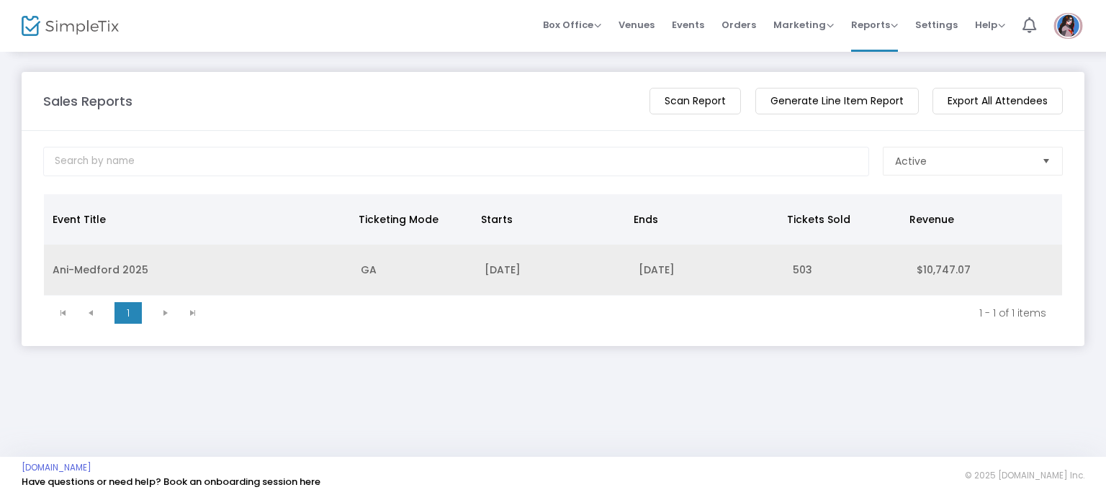
click at [83, 261] on td "Ani-Medford 2025" at bounding box center [198, 270] width 308 height 51
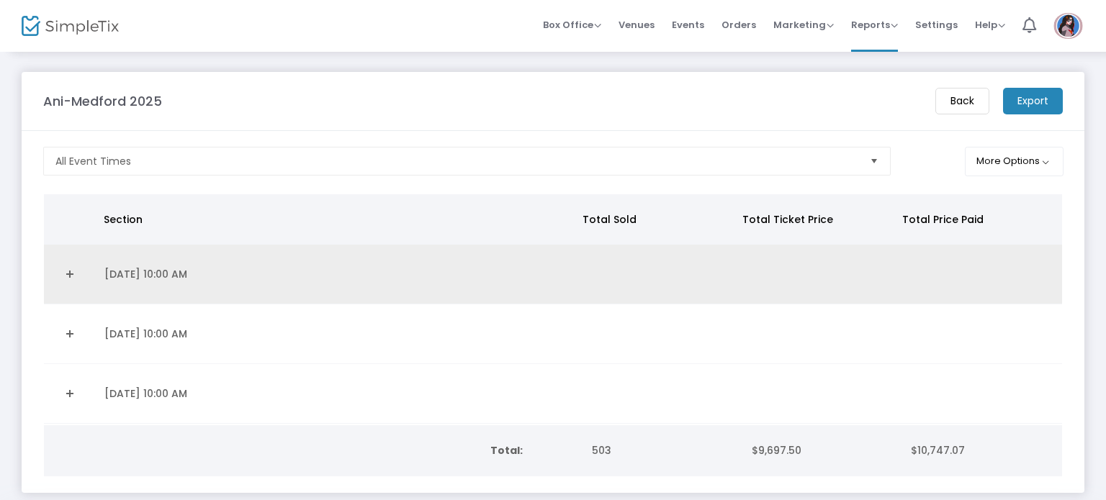
click at [74, 274] on link "Expand Details" at bounding box center [70, 274] width 35 height 23
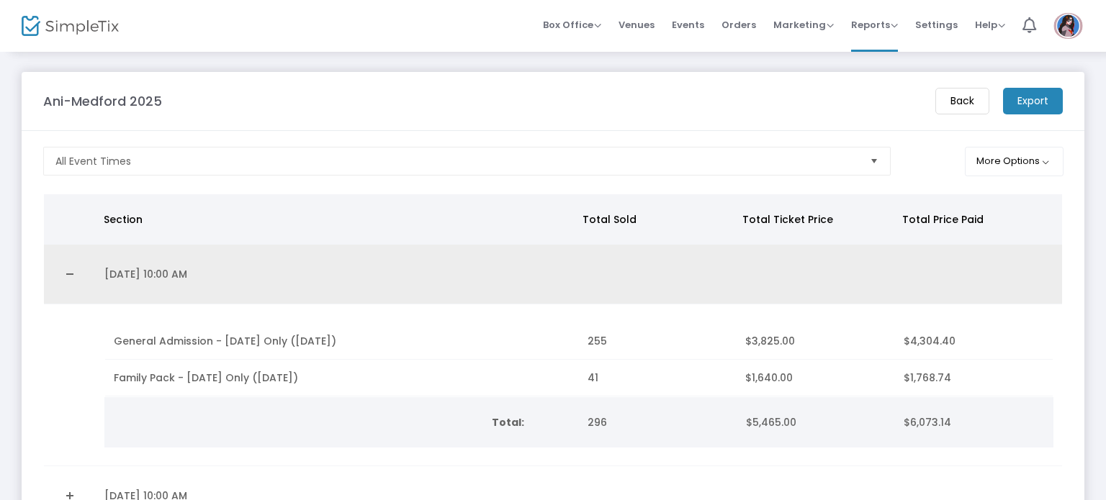
click at [72, 274] on link "Collapse Details" at bounding box center [70, 274] width 35 height 23
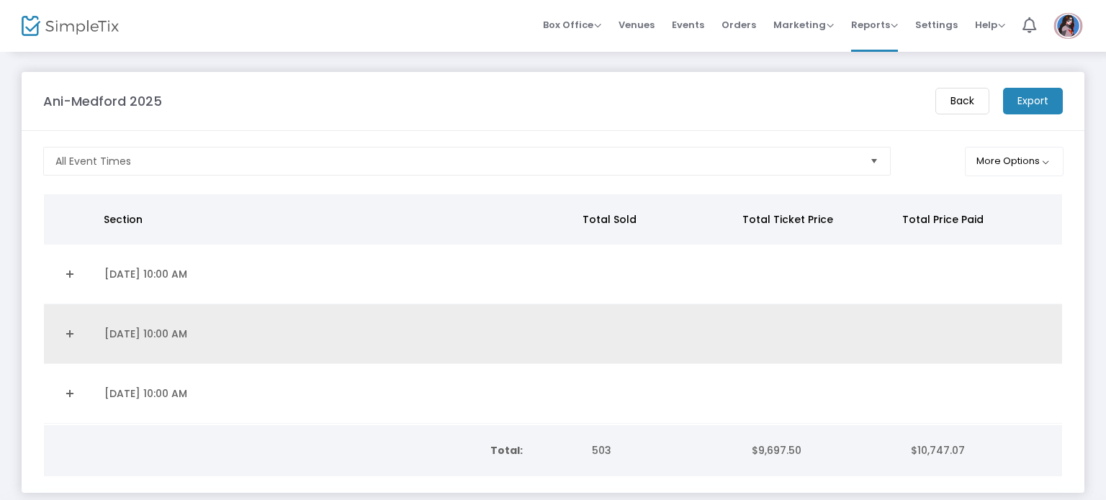
click at [73, 327] on link "Expand Details" at bounding box center [70, 333] width 35 height 23
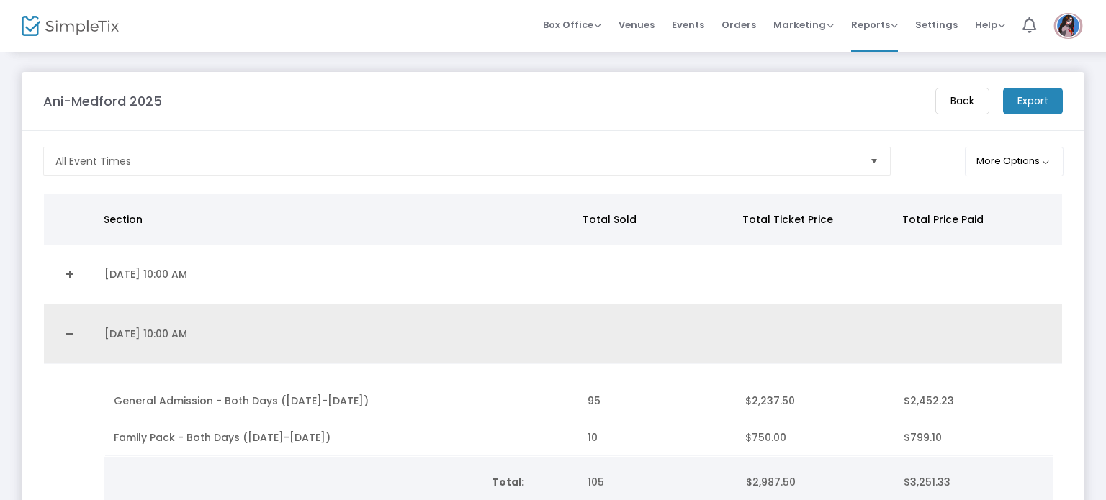
click at [73, 327] on link "Collapse Details" at bounding box center [70, 333] width 35 height 23
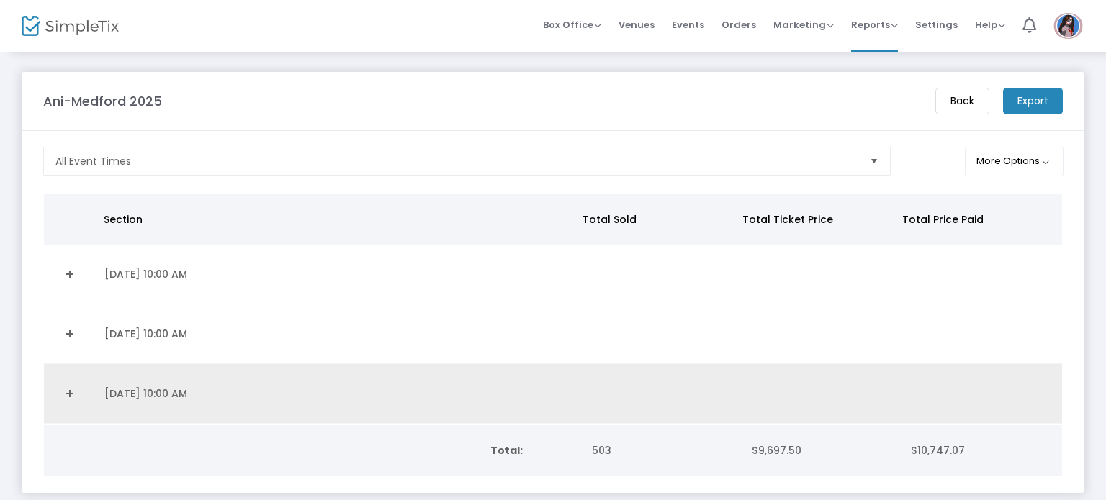
click at [63, 386] on link "Expand Details" at bounding box center [70, 393] width 35 height 23
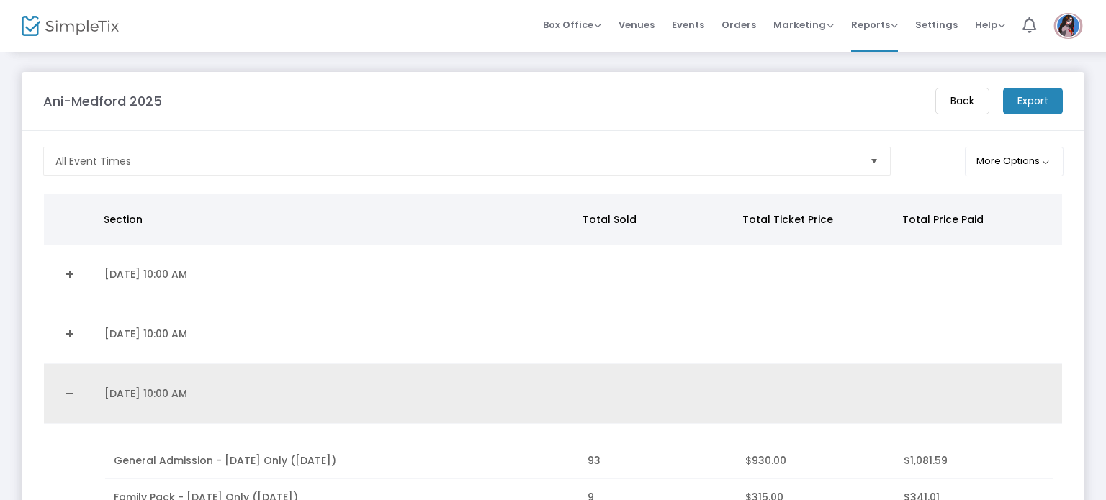
click at [63, 386] on link "Collapse Details" at bounding box center [70, 393] width 35 height 23
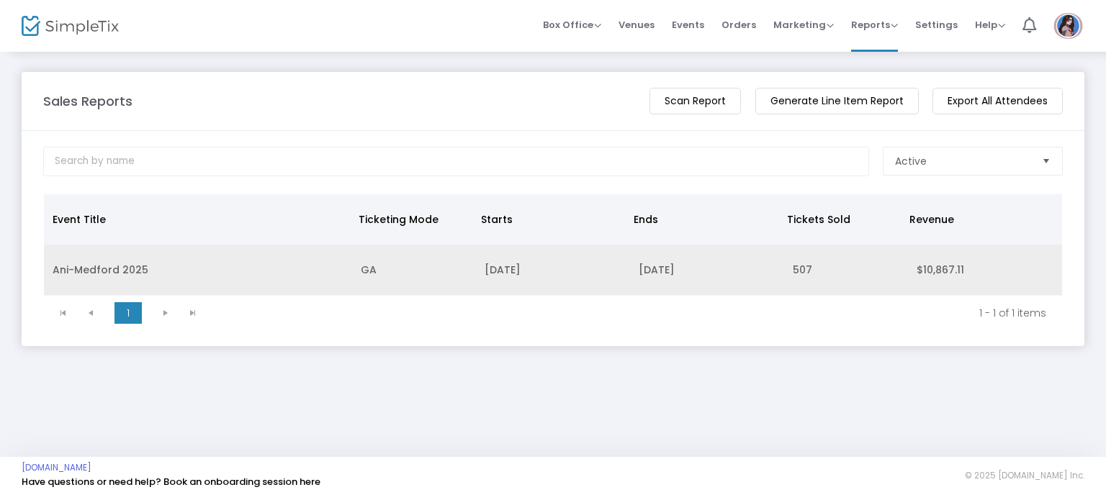
click at [130, 261] on td "Ani-Medford 2025" at bounding box center [198, 270] width 308 height 51
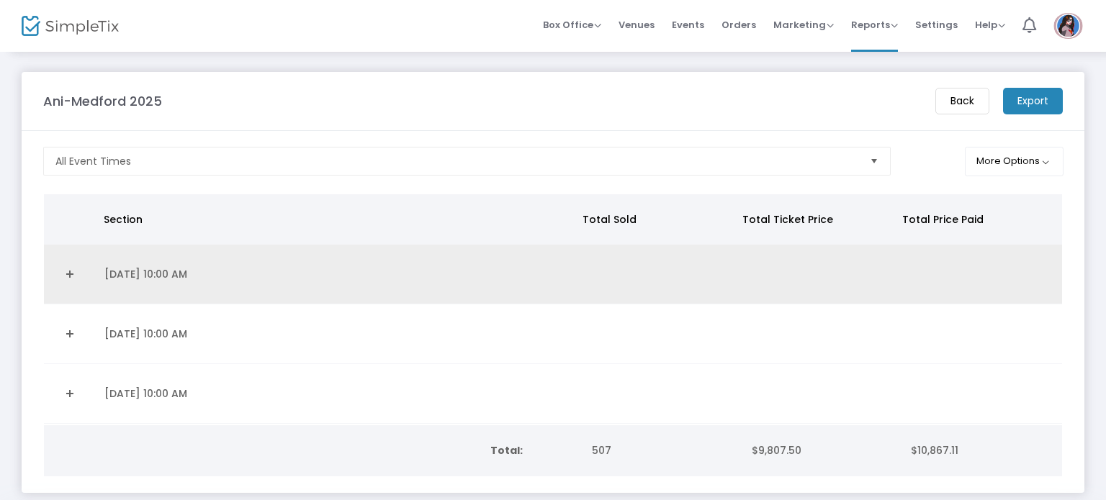
click at [74, 267] on link "Expand Details" at bounding box center [70, 274] width 35 height 23
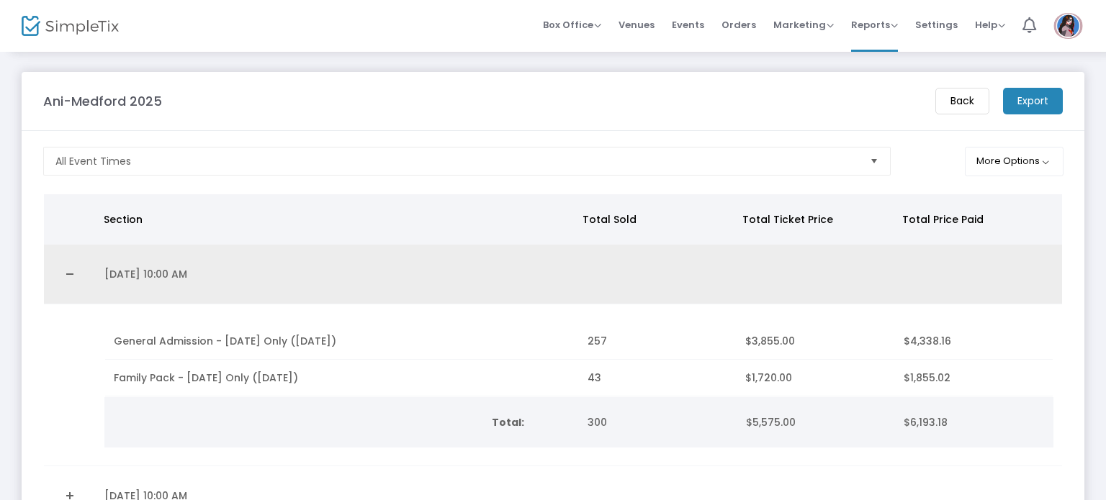
click at [70, 271] on link "Collapse Details" at bounding box center [70, 274] width 35 height 23
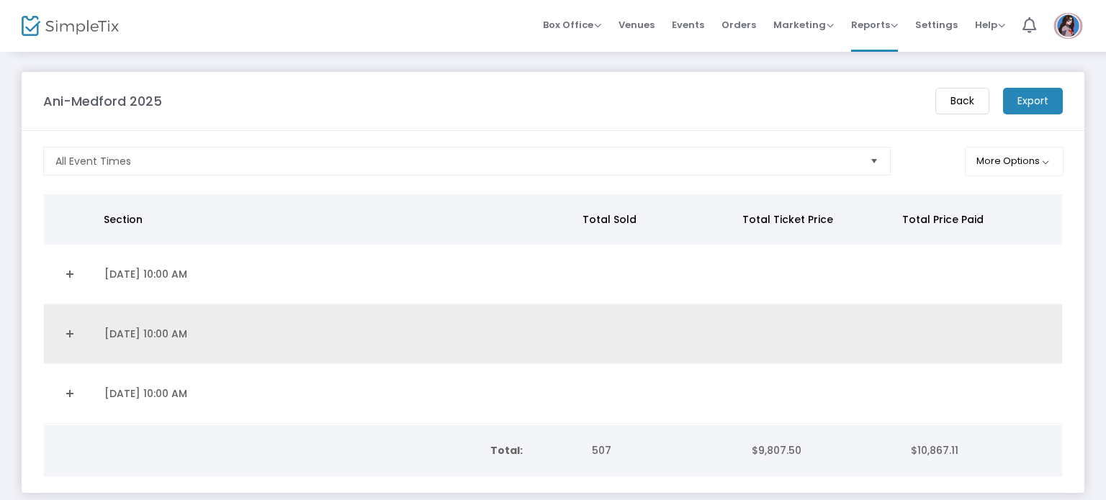
click at [66, 333] on link "Expand Details" at bounding box center [70, 333] width 35 height 23
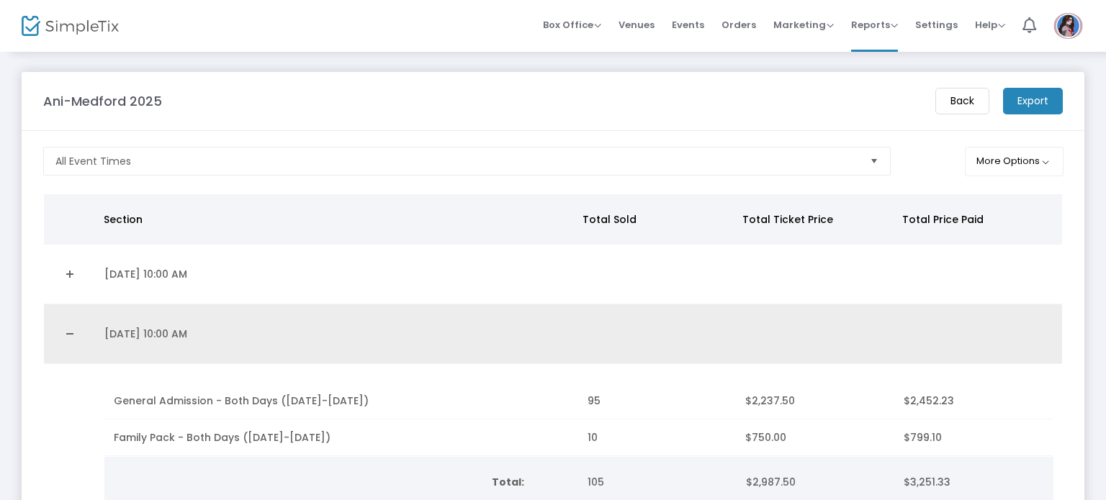
click at [59, 326] on link "Collapse Details" at bounding box center [70, 333] width 35 height 23
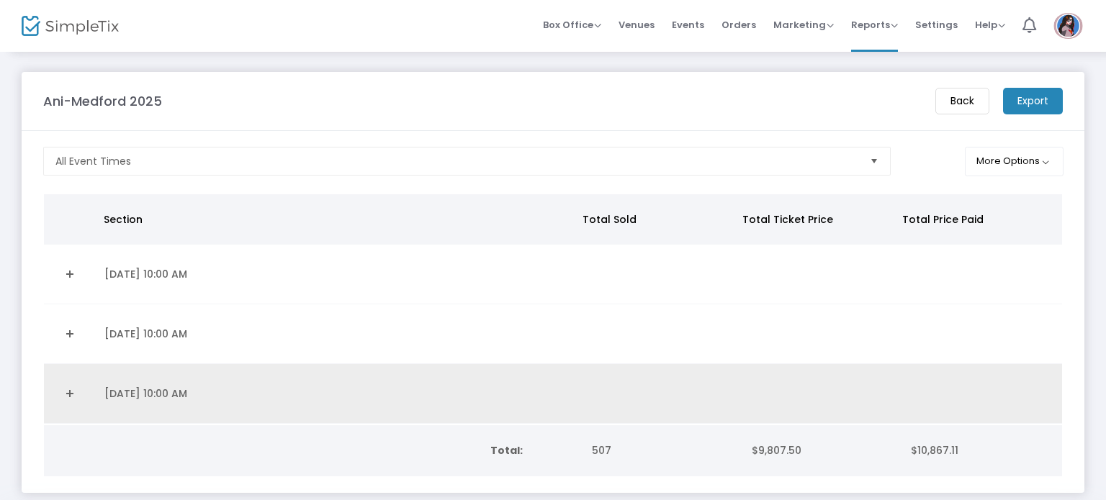
click at [65, 399] on link "Expand Details" at bounding box center [70, 393] width 35 height 23
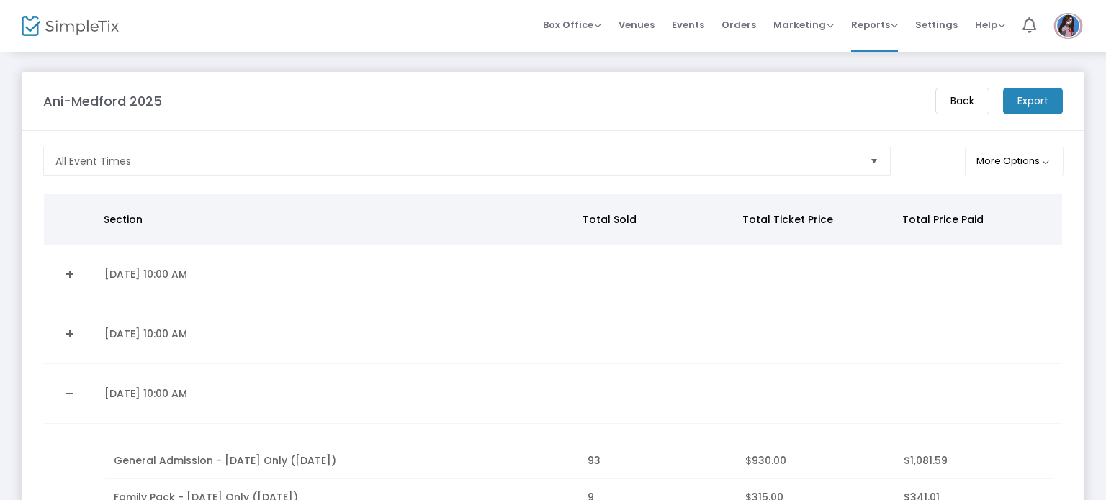
scroll to position [55, 0]
